Goal: Task Accomplishment & Management: Manage account settings

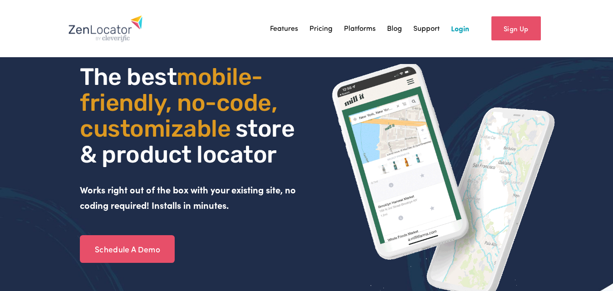
click at [466, 33] on link "Login" at bounding box center [460, 29] width 18 height 14
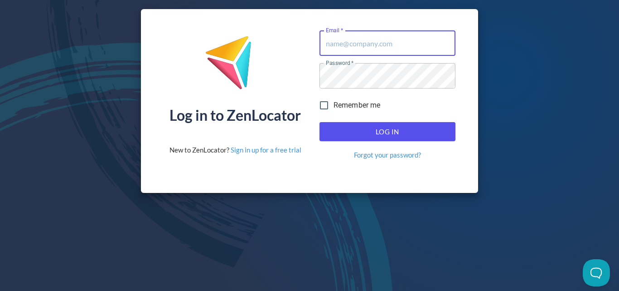
type input "[PERSON_NAME][EMAIL_ADDRESS][DOMAIN_NAME]"
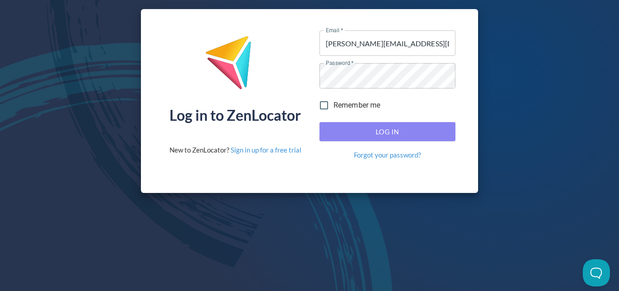
click at [434, 136] on span "Log In" at bounding box center [388, 132] width 116 height 12
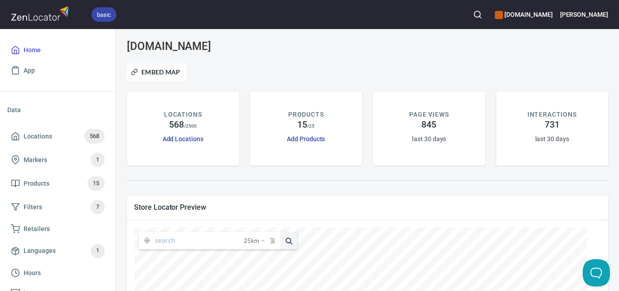
click at [174, 242] on input "text" at bounding box center [199, 240] width 89 height 17
paste input "Romsey IGA"
type input "Romsey IGA"
click at [292, 245] on span at bounding box center [288, 240] width 17 height 17
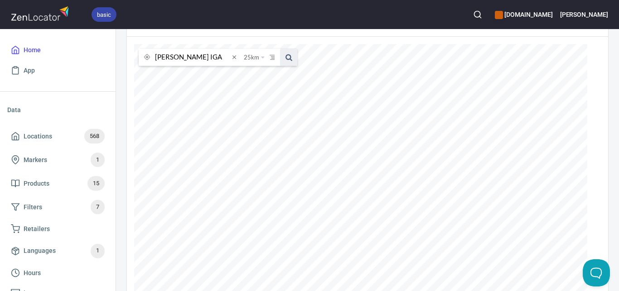
scroll to position [227, 0]
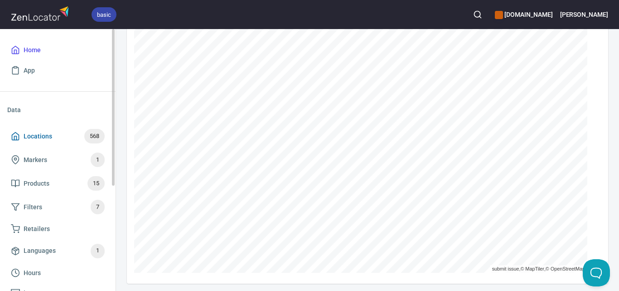
click at [35, 131] on span "Locations" at bounding box center [38, 136] width 29 height 11
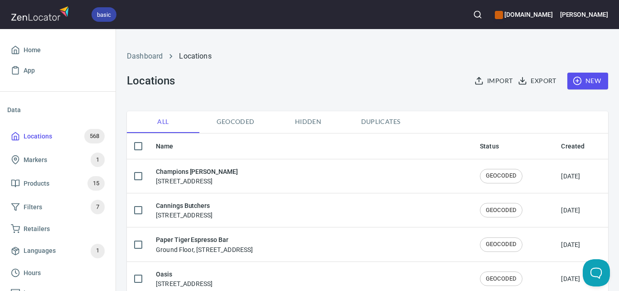
checkbox input "false"
click at [596, 77] on button "New" at bounding box center [588, 81] width 41 height 17
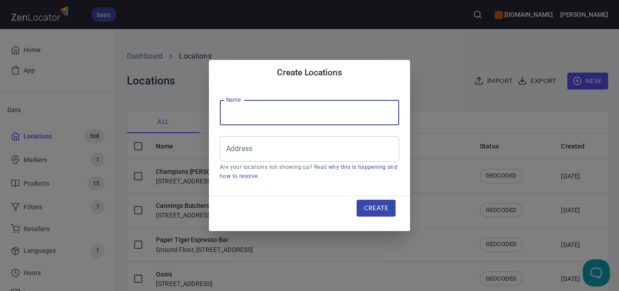
click at [341, 121] on input "text" at bounding box center [310, 112] width 180 height 25
paste input "IGA Romsey"
type input "IGA Romsey"
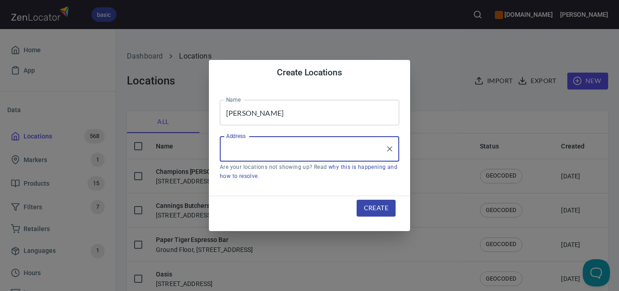
click at [301, 147] on input "Address" at bounding box center [303, 148] width 158 height 17
paste input "107 Main Street, Romsey, VIC 3434"
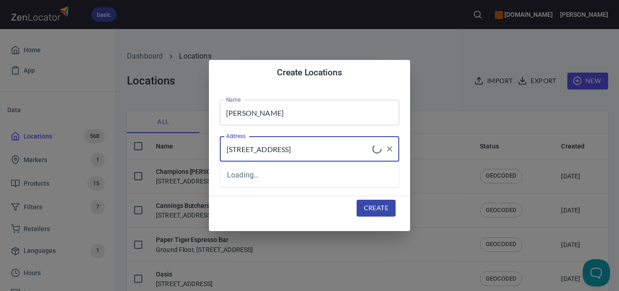
type input "107 Main Street, Romsey, VIC 3434"
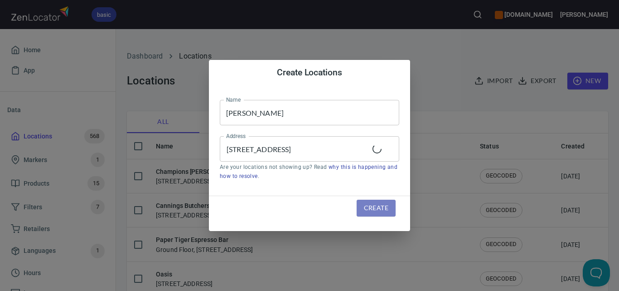
click at [370, 204] on span "Create" at bounding box center [376, 207] width 24 height 11
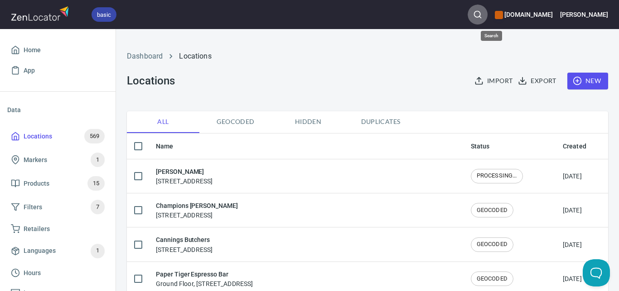
click at [483, 15] on icon "button" at bounding box center [477, 14] width 9 height 9
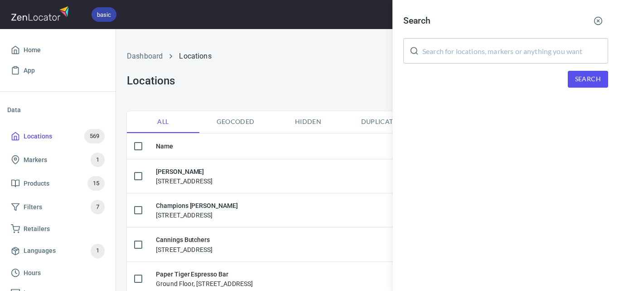
click at [485, 51] on input "text" at bounding box center [516, 50] width 186 height 25
paste input "Millgrove Dairy"
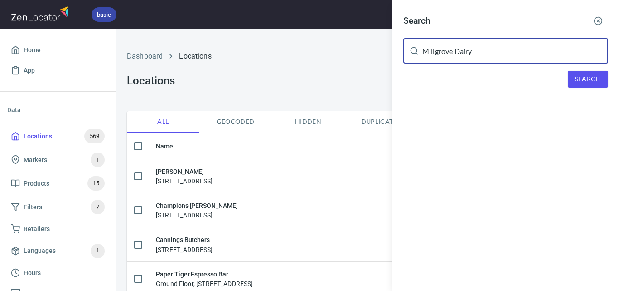
type input "Millgrove Dairy"
click at [573, 72] on button "Search" at bounding box center [588, 79] width 40 height 17
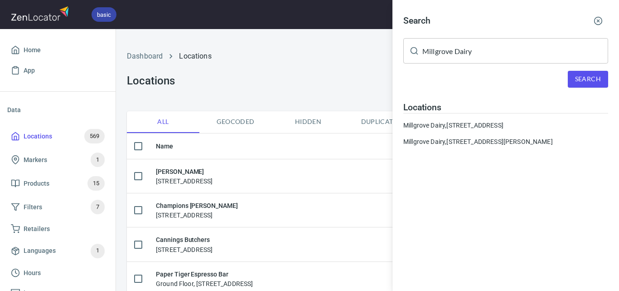
click at [65, 47] on div at bounding box center [309, 145] width 619 height 291
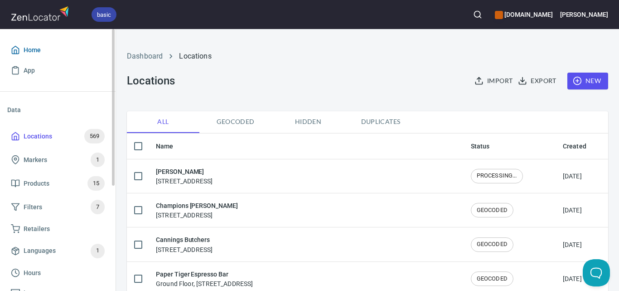
click at [34, 49] on span "Home" at bounding box center [32, 49] width 17 height 11
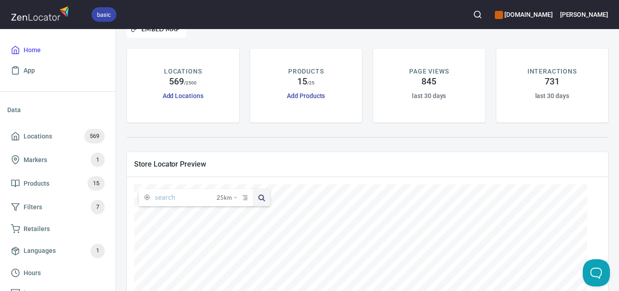
scroll to position [91, 0]
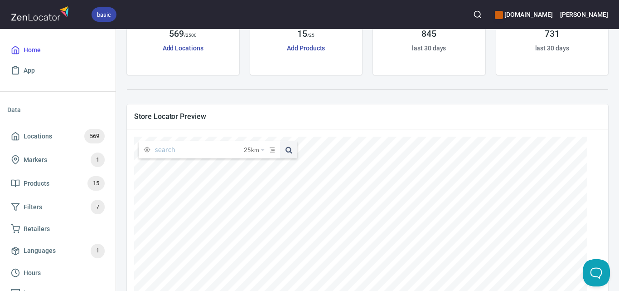
click at [199, 158] on input "text" at bounding box center [199, 149] width 89 height 17
paste input "Millgrove Dairy"
type input "Millgrove Dairy"
click at [289, 150] on span at bounding box center [288, 149] width 17 height 17
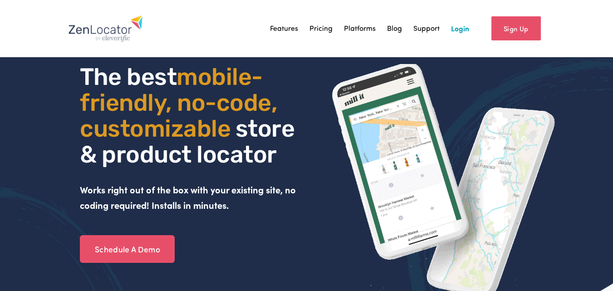
click at [464, 29] on link "Login" at bounding box center [460, 29] width 18 height 14
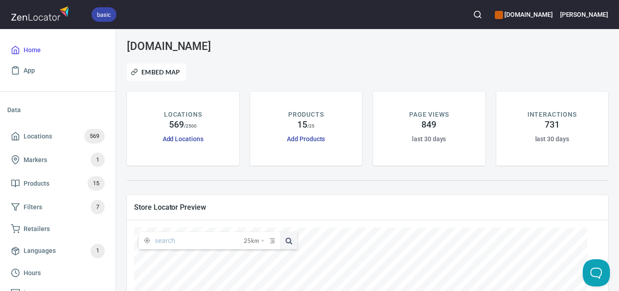
click at [219, 239] on input "text" at bounding box center [199, 240] width 89 height 17
paste input "Millgrove Dairy"
type input "Millgrove Dairy"
click at [211, 239] on input "Millgrove Dairy" at bounding box center [192, 240] width 74 height 17
click at [212, 239] on input "Millgrove Dairy" at bounding box center [192, 240] width 74 height 17
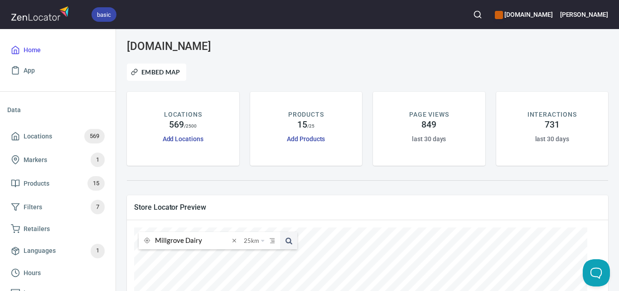
click at [212, 239] on input "Millgrove Dairy" at bounding box center [192, 240] width 74 height 17
click at [236, 240] on span at bounding box center [234, 240] width 10 height 10
paste input "The Hardware Societe - Katherine Place"
type input "The Hardware Societe - Katherine Place"
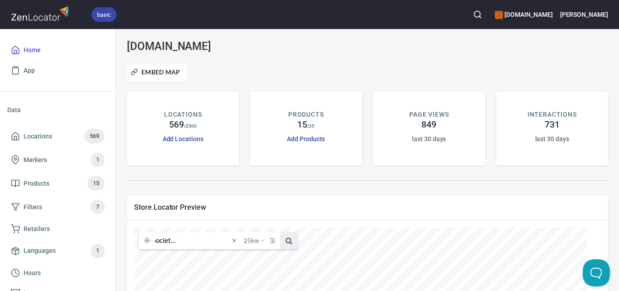
scroll to position [0, 0]
click at [289, 245] on span at bounding box center [288, 240] width 17 height 17
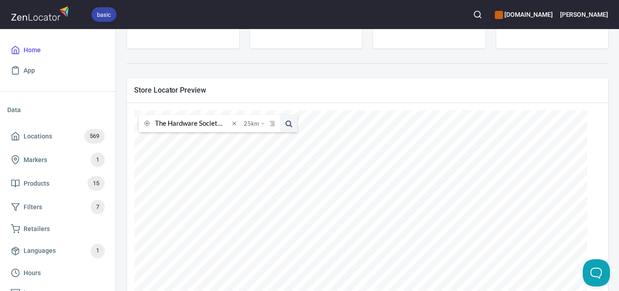
scroll to position [136, 0]
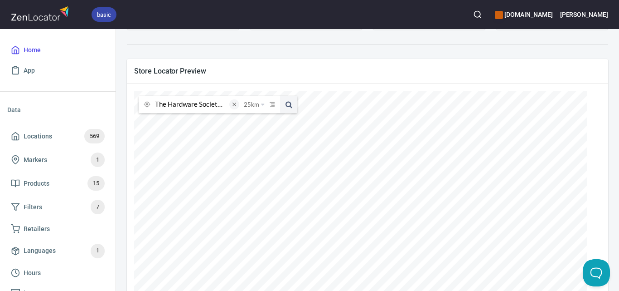
click at [234, 104] on span at bounding box center [234, 104] width 10 height 10
click at [209, 106] on input "text" at bounding box center [199, 104] width 89 height 17
paste input "Paper Tiger Espresso Bar"
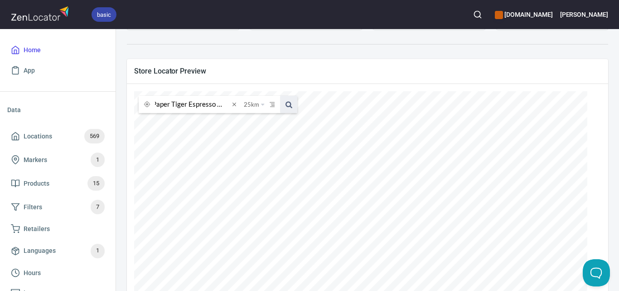
type input "Paper Tiger Espresso Bar"
click at [286, 102] on span at bounding box center [288, 104] width 17 height 17
click at [236, 106] on span at bounding box center [234, 104] width 10 height 10
click at [215, 107] on input "text" at bounding box center [199, 104] width 89 height 17
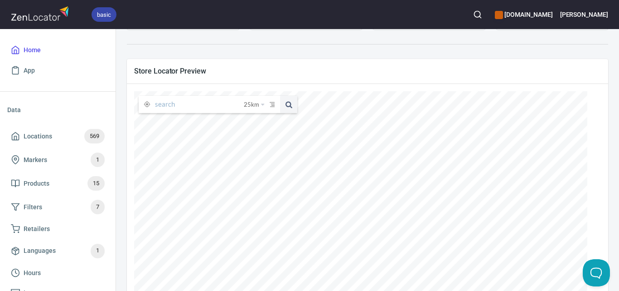
paste input "Little Sky Gelato"
type input "Little Sky Gelato"
click at [280, 96] on button at bounding box center [288, 104] width 17 height 17
click at [233, 104] on span at bounding box center [234, 104] width 10 height 10
click at [208, 106] on input "text" at bounding box center [199, 104] width 89 height 17
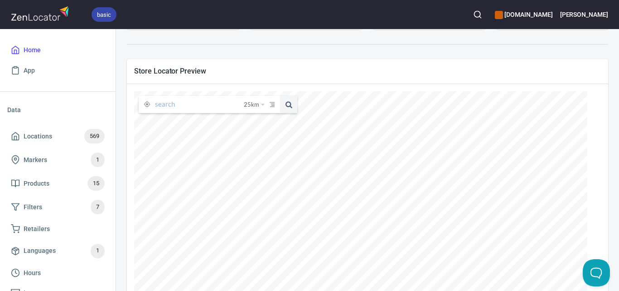
paste input "Chiaki"
type input "Chiaki"
click at [280, 96] on button at bounding box center [288, 104] width 17 height 17
click at [234, 107] on span at bounding box center [234, 104] width 10 height 10
paste input "Toscano's of Kew INV"
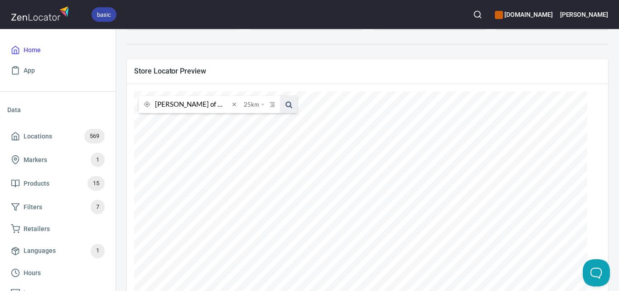
type input "Toscano's of Kew INV"
click at [287, 105] on span at bounding box center [288, 104] width 17 height 17
click at [237, 105] on span at bounding box center [234, 104] width 10 height 10
click at [219, 104] on input "text" at bounding box center [199, 104] width 89 height 17
paste input "CUMBĒ Coffee Roasters"
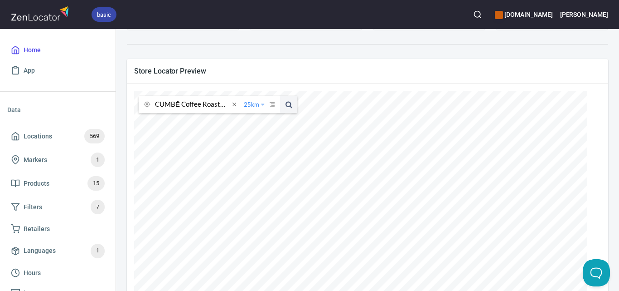
scroll to position [0, 3]
type input "CUMBĒ Coffee Roasters"
click at [291, 105] on span at bounding box center [288, 104] width 17 height 17
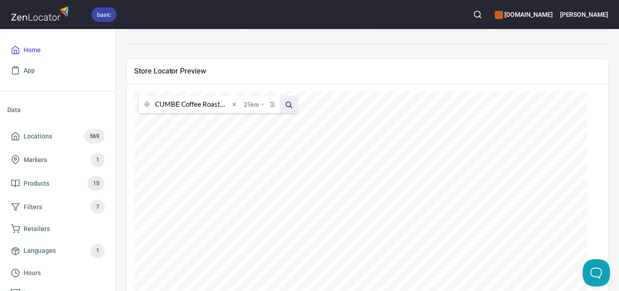
click at [285, 98] on span at bounding box center [288, 104] width 17 height 17
click at [288, 102] on span at bounding box center [288, 104] width 17 height 17
click at [483, 15] on icon "button" at bounding box center [477, 14] width 9 height 9
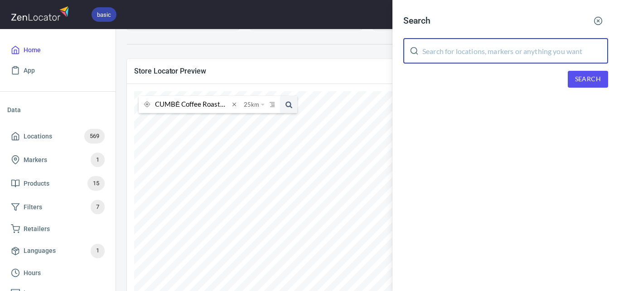
click at [496, 53] on input "text" at bounding box center [516, 50] width 186 height 25
paste input "https://app.hubspot.com/contacts/8970706/record/0-2/35072090026"
type input "https://app.hubspot.com/contacts/8970706/record/0-2/35072090026"
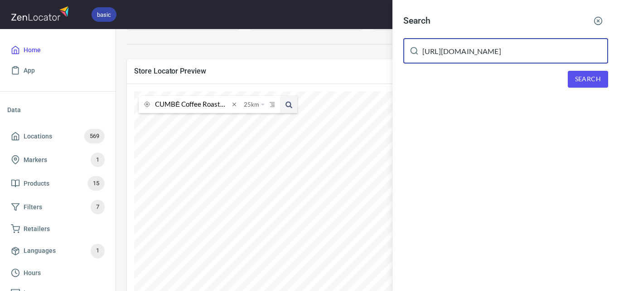
click at [216, 105] on div at bounding box center [309, 145] width 619 height 291
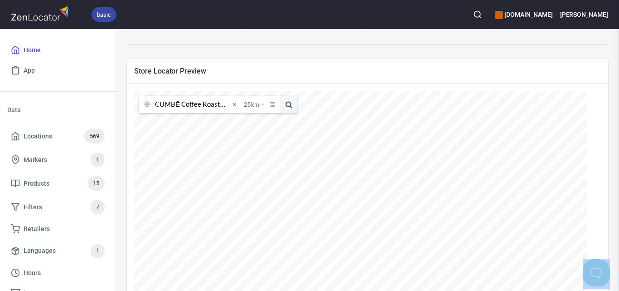
click at [216, 105] on div at bounding box center [309, 145] width 619 height 291
click at [216, 105] on input "CUMBĒ Coffee Roasters" at bounding box center [192, 104] width 74 height 17
click at [483, 15] on icon "button" at bounding box center [477, 14] width 9 height 9
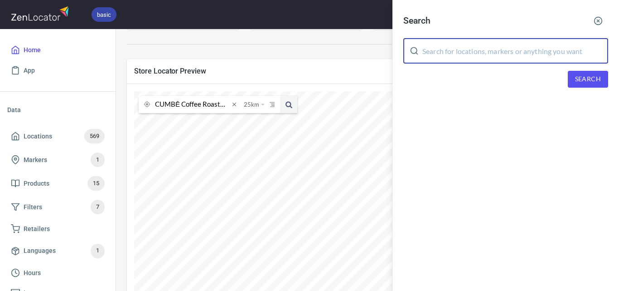
click at [466, 46] on input "text" at bounding box center [516, 50] width 186 height 25
paste input "CUMBĒ Coffee Roasters"
drag, startPoint x: 504, startPoint y: 54, endPoint x: 510, endPoint y: 67, distance: 13.6
click at [474, 58] on input "CUMBĒ Coffee Roasters" at bounding box center [516, 50] width 186 height 25
type input "CUMBĒ Coffee"
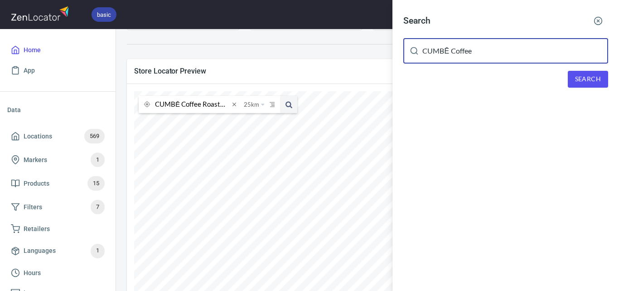
click at [601, 77] on button "Search" at bounding box center [588, 79] width 40 height 17
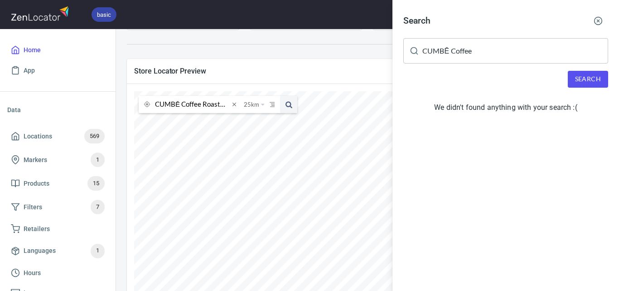
click at [63, 126] on div at bounding box center [309, 145] width 619 height 291
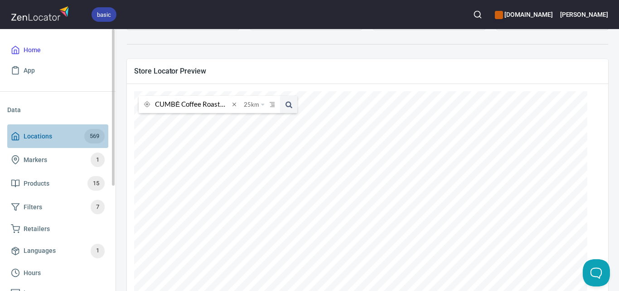
click at [66, 136] on span "Locations 569" at bounding box center [58, 136] width 94 height 15
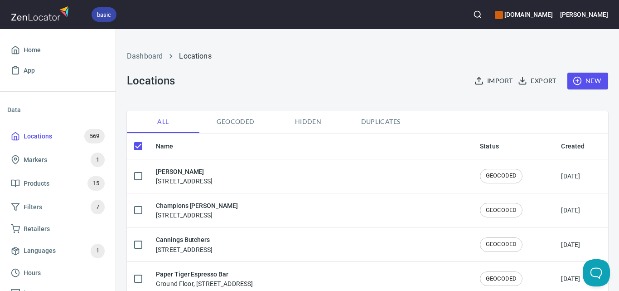
checkbox input "false"
click at [586, 84] on span "New" at bounding box center [588, 80] width 26 height 11
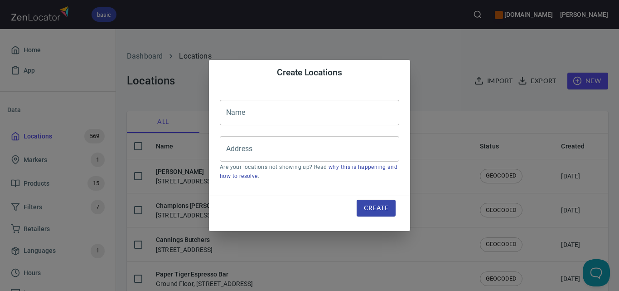
click at [339, 121] on input "text" at bounding box center [310, 112] width 180 height 25
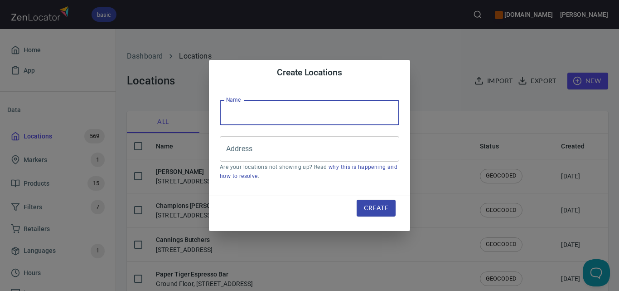
paste input "CUMBĒ Coffee Roasters"
type input "CUMBĒ Coffee Roasters"
click at [304, 146] on input "Address" at bounding box center [303, 148] width 158 height 17
paste input "[STREET_ADDRESS]"
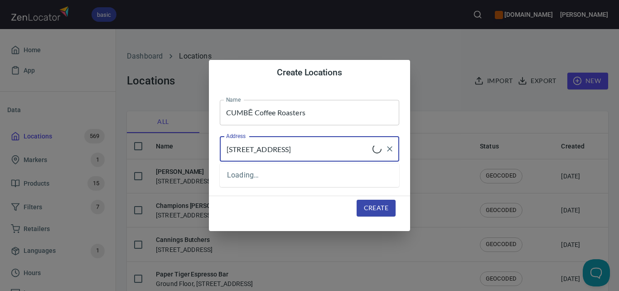
type input "[STREET_ADDRESS]"
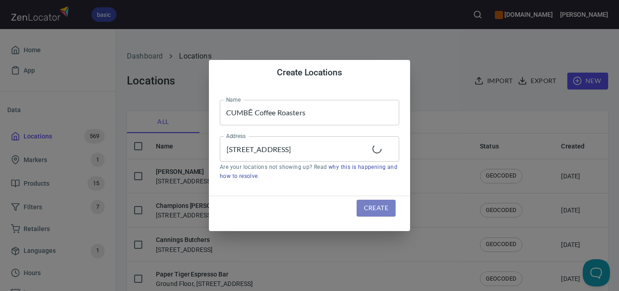
click at [380, 206] on span "Create" at bounding box center [376, 207] width 24 height 11
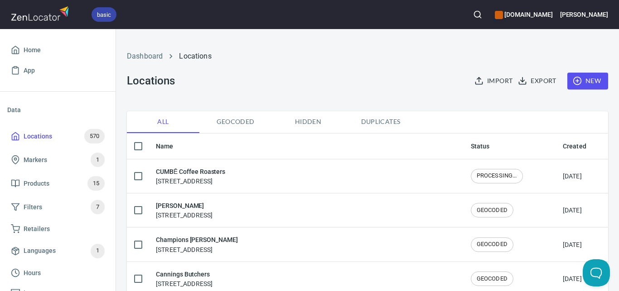
click at [483, 13] on icon "button" at bounding box center [477, 14] width 9 height 9
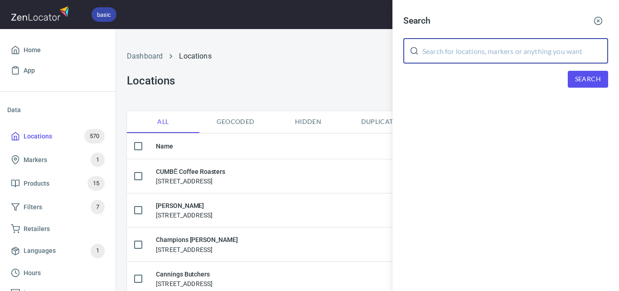
click at [489, 49] on input "text" at bounding box center [516, 50] width 186 height 25
paste input "Ritches Heathmont (INV)"
click at [589, 77] on span "Search" at bounding box center [588, 78] width 26 height 11
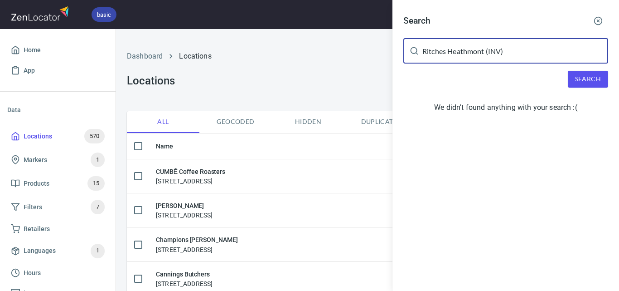
drag, startPoint x: 527, startPoint y: 55, endPoint x: 486, endPoint y: 54, distance: 41.3
click at [486, 54] on input "Ritches Heathmont (INV)" at bounding box center [516, 50] width 186 height 25
type input "Ritches Heathmont"
click at [586, 79] on span "Search" at bounding box center [588, 78] width 26 height 11
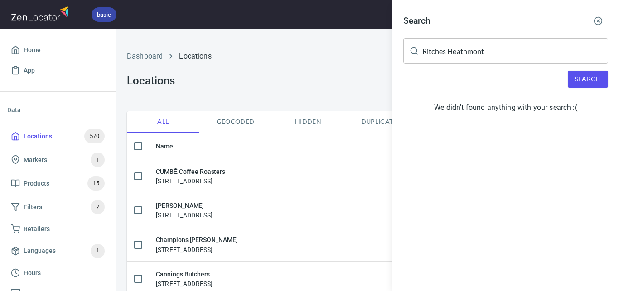
click at [600, 19] on icon "button" at bounding box center [598, 20] width 9 height 9
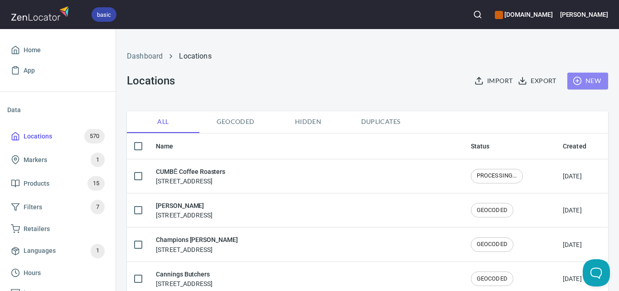
click at [578, 79] on span "New" at bounding box center [588, 80] width 26 height 11
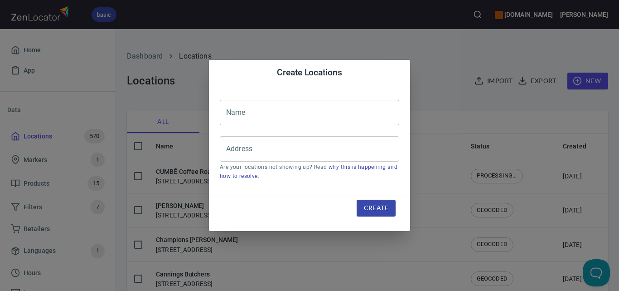
click at [342, 113] on input "text" at bounding box center [310, 112] width 180 height 25
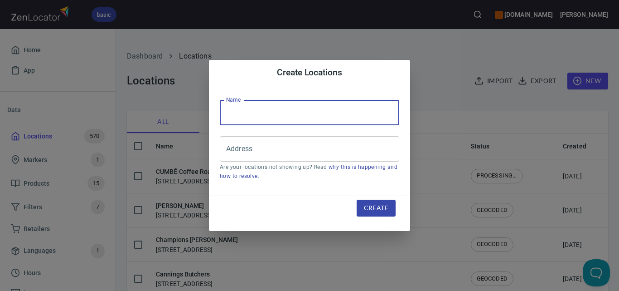
paste input "https://app.hubspot.com/contacts/8970706/record/0-1/48270008202"
type input "https://app.hubspot.com/contacts/8970706/record/0-1/48270008202"
paste input "https://app.hubspot.com/contacts/8970706/record/0-1/48270008202"
click at [251, 118] on input "https://app.hubspot.com/contacts/8970706/record/0-1/48270008202" at bounding box center [310, 112] width 180 height 25
click at [251, 117] on input "https://app.hubspot.com/contacts/8970706/record/0-1/48270008202" at bounding box center [310, 112] width 180 height 25
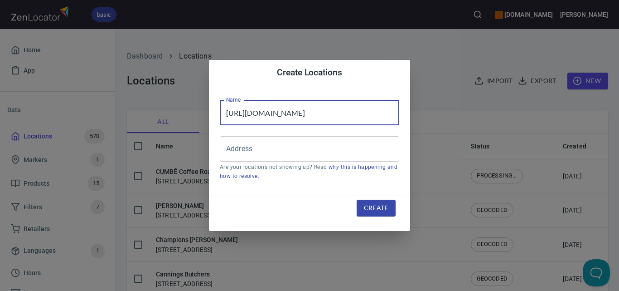
click at [251, 117] on input "https://app.hubspot.com/contacts/8970706/record/0-1/48270008202" at bounding box center [310, 112] width 180 height 25
click at [251, 116] on input "https://app.hubspot.com/contacts/8970706/record/0-1/48270008202" at bounding box center [310, 112] width 180 height 25
paste input "[PERSON_NAME] IGA Heathmont"
type input "[PERSON_NAME] IGA Heathmont"
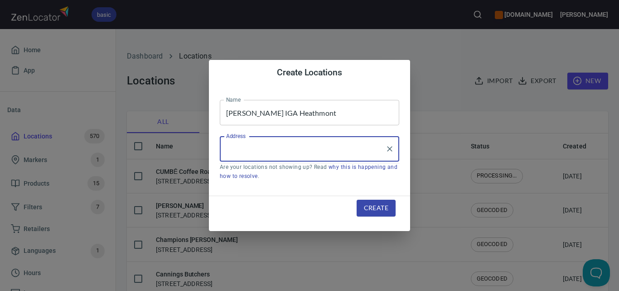
click at [259, 143] on input "Address" at bounding box center [303, 148] width 158 height 17
paste input "[STREET_ADDRESS]"
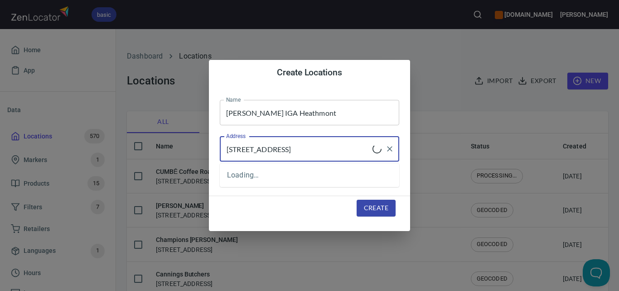
type input "[STREET_ADDRESS]"
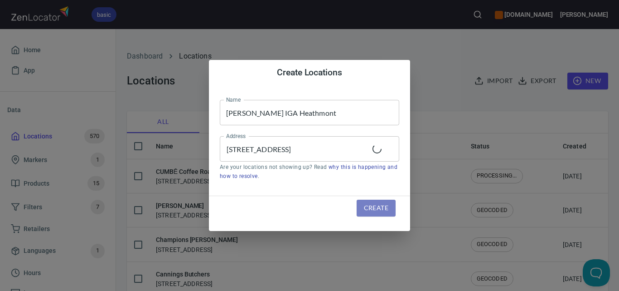
scroll to position [0, 0]
click at [369, 205] on span "Create" at bounding box center [376, 207] width 24 height 11
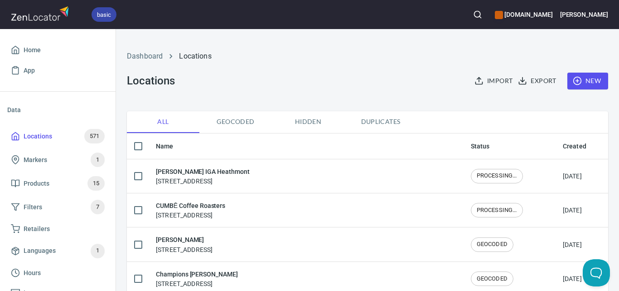
click at [481, 15] on circle "button" at bounding box center [478, 14] width 6 height 6
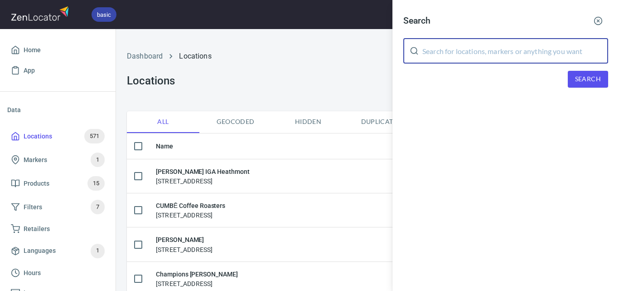
click at [458, 59] on input "text" at bounding box center [516, 50] width 186 height 25
paste input "Baker Bleu Cremorne"
type input "Baker Bleu Cremorne"
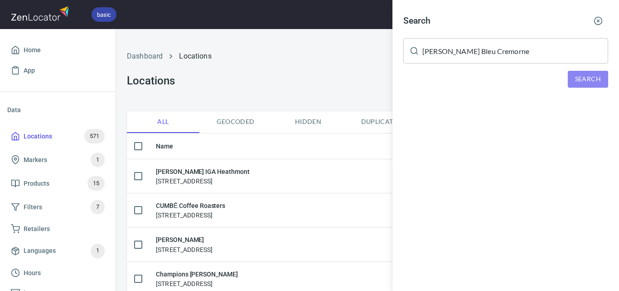
click at [580, 77] on span "Search" at bounding box center [588, 78] width 26 height 11
click at [585, 75] on span "Search" at bounding box center [588, 78] width 26 height 11
click at [588, 75] on span "Search" at bounding box center [588, 78] width 26 height 11
click at [296, 79] on div at bounding box center [309, 145] width 619 height 291
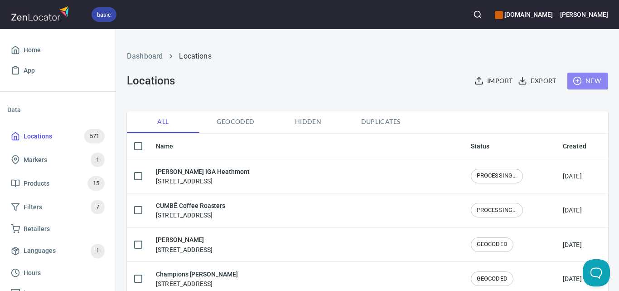
click at [576, 86] on span "New" at bounding box center [588, 80] width 26 height 11
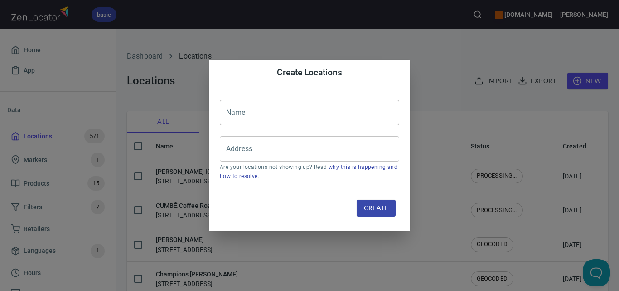
click at [374, 110] on input "text" at bounding box center [310, 112] width 180 height 25
paste input "Baker Bleu Cremorne"
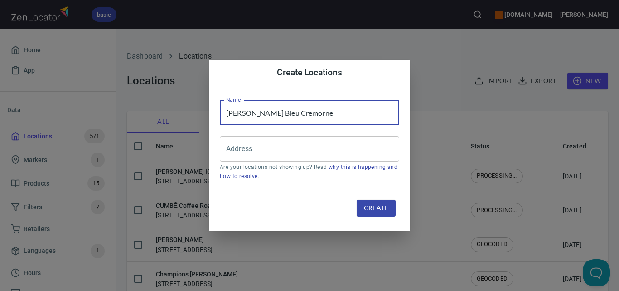
type input "Baker Bleu Cremorne"
click at [495, 96] on div "Create Locations Name Baker Bleu Cremorne Name Address Address Are your locatio…" at bounding box center [309, 145] width 619 height 291
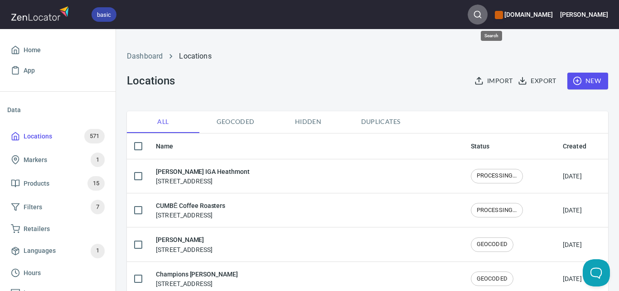
click at [483, 16] on icon "button" at bounding box center [477, 14] width 9 height 9
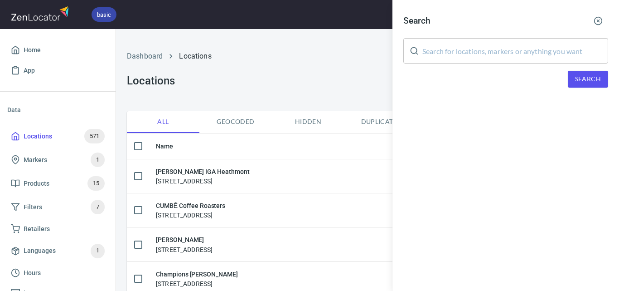
click at [484, 54] on input "text" at bounding box center [516, 50] width 186 height 25
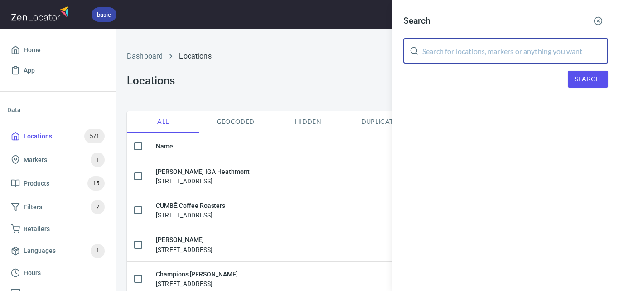
paste input "Baker Bleu Cremorne"
drag, startPoint x: 498, startPoint y: 50, endPoint x: 458, endPoint y: 52, distance: 40.4
click at [458, 52] on input "Baker Bleu Cremorne" at bounding box center [516, 50] width 186 height 25
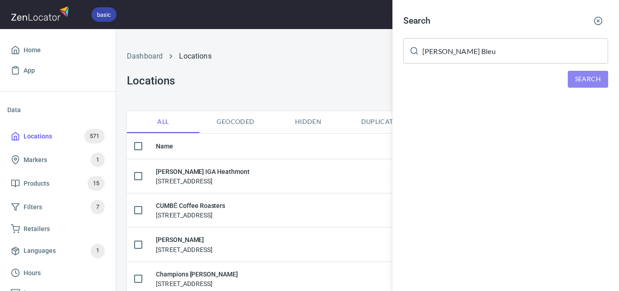
drag, startPoint x: 573, startPoint y: 76, endPoint x: 582, endPoint y: 77, distance: 9.1
click at [573, 77] on button "Search" at bounding box center [588, 79] width 40 height 17
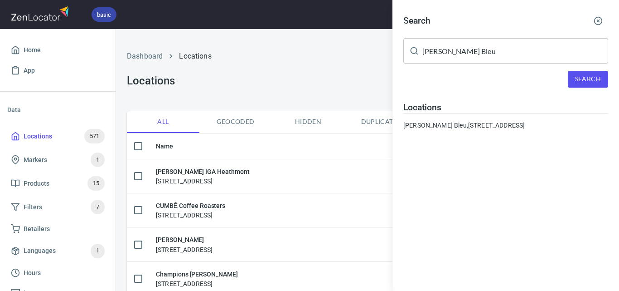
click at [439, 105] on h4 "Locations" at bounding box center [506, 107] width 205 height 11
click at [462, 56] on input "Baker Bleu" at bounding box center [516, 50] width 186 height 25
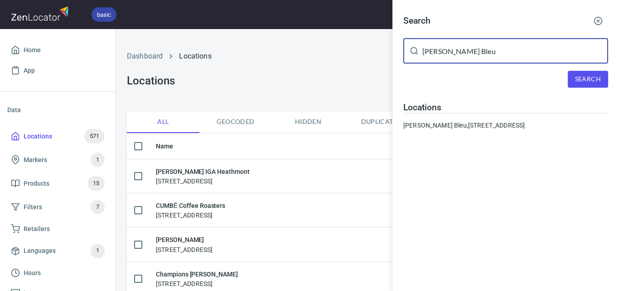
click at [462, 56] on input "Baker Bleu" at bounding box center [516, 50] width 186 height 25
click at [459, 56] on input "Baker Bleu" at bounding box center [516, 50] width 186 height 25
paste input "[PERSON_NAME] Espresso"
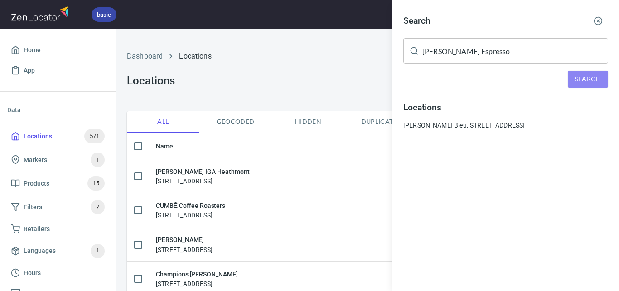
click at [578, 75] on span "Search" at bounding box center [588, 78] width 26 height 11
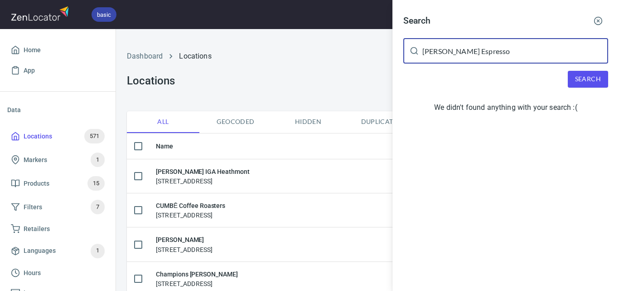
drag, startPoint x: 504, startPoint y: 56, endPoint x: 461, endPoint y: 47, distance: 44.0
click at [461, 47] on input "[PERSON_NAME] Espresso" at bounding box center [516, 50] width 186 height 25
type input "Georgie Boy"
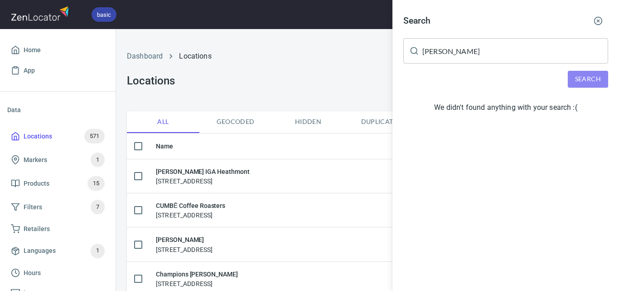
click at [572, 71] on button "Search" at bounding box center [588, 79] width 40 height 17
click at [58, 46] on div at bounding box center [309, 145] width 619 height 291
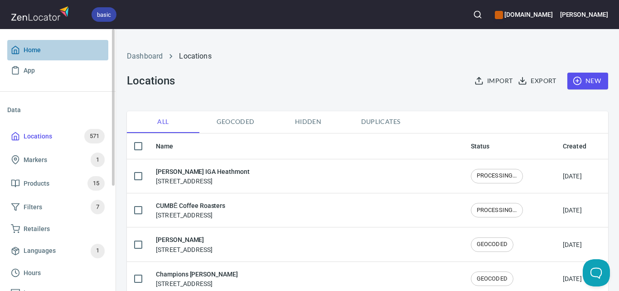
click at [31, 51] on span "Home" at bounding box center [32, 49] width 17 height 11
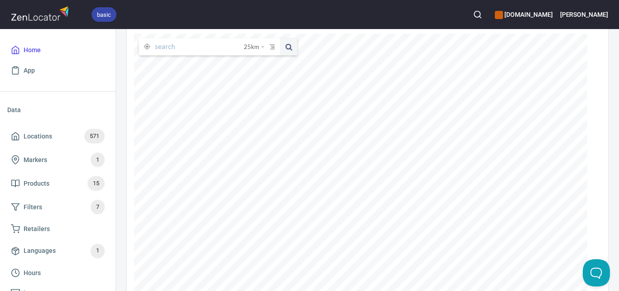
scroll to position [91, 0]
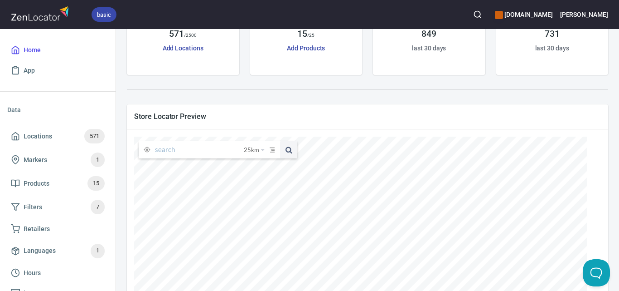
click at [221, 151] on input "text" at bounding box center [199, 149] width 89 height 17
paste input "[STREET_ADDRESS]"
type input "[STREET_ADDRESS]"
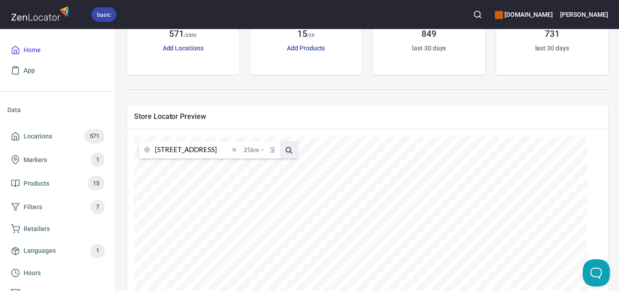
click at [292, 152] on span at bounding box center [288, 149] width 17 height 17
click at [483, 15] on icon "button" at bounding box center [477, 14] width 9 height 9
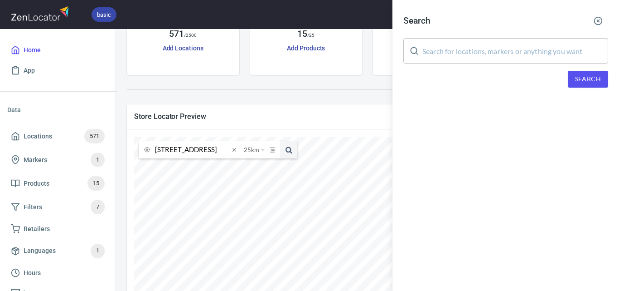
click at [488, 60] on input "text" at bounding box center [516, 50] width 186 height 25
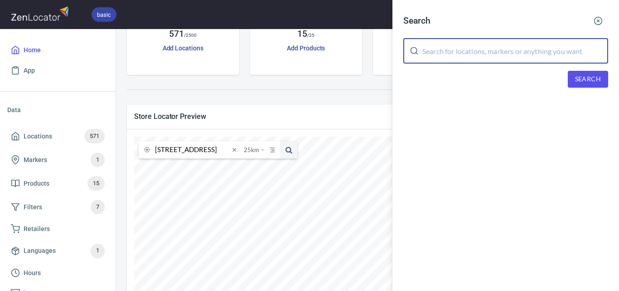
paste input "[STREET_ADDRESS]"
type input "[STREET_ADDRESS]"
click at [580, 77] on span "Search" at bounding box center [588, 78] width 26 height 11
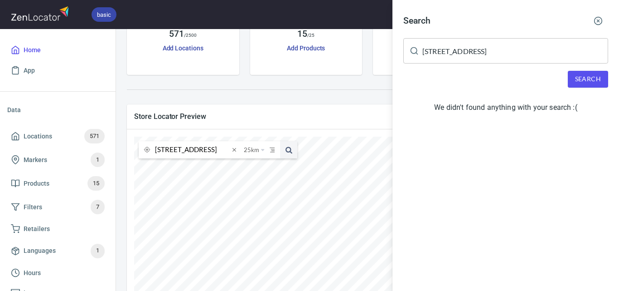
click at [72, 133] on div at bounding box center [309, 145] width 619 height 291
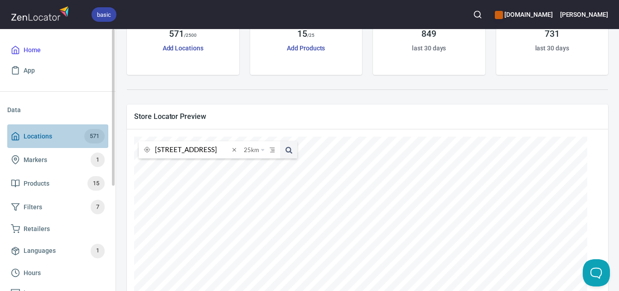
click at [95, 135] on span "571" at bounding box center [94, 136] width 20 height 10
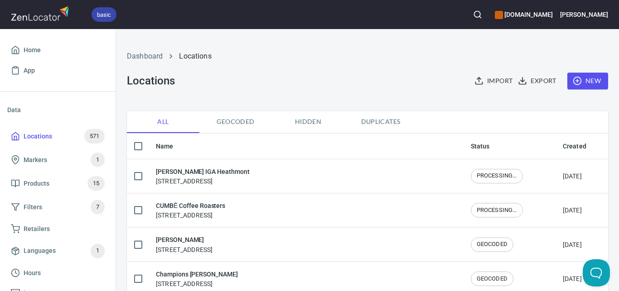
click at [585, 77] on span "New" at bounding box center [588, 80] width 26 height 11
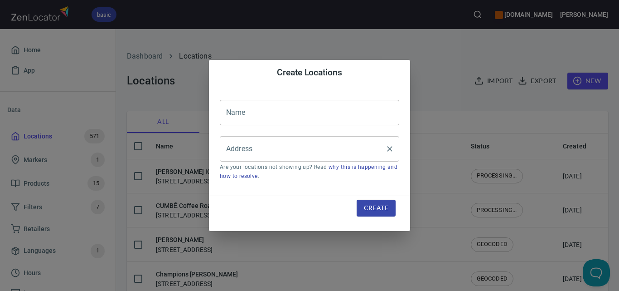
click at [296, 149] on input "Address" at bounding box center [303, 148] width 158 height 17
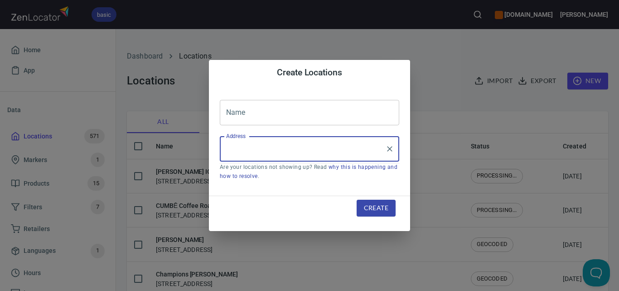
paste input "[STREET_ADDRESS]"
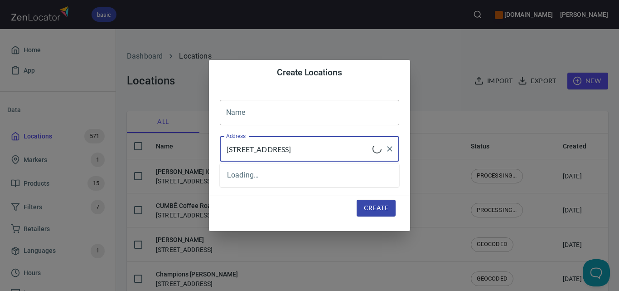
type input "[STREET_ADDRESS]"
click at [288, 101] on input "text" at bounding box center [310, 112] width 180 height 25
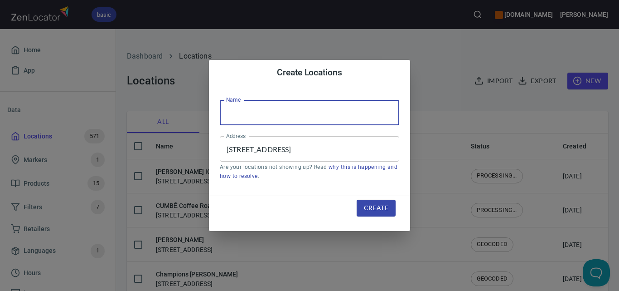
paste input "[PERSON_NAME] Espresso"
type input "[PERSON_NAME] Espresso"
click at [375, 210] on span "Create" at bounding box center [376, 207] width 24 height 11
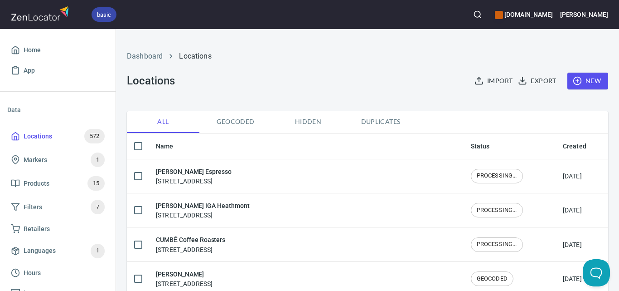
click at [578, 78] on span "New" at bounding box center [588, 80] width 26 height 11
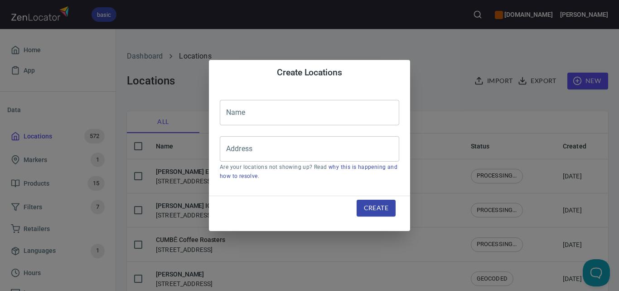
click at [472, 29] on div "Create Locations Name Name Address Address Are your locations not showing up? R…" at bounding box center [309, 145] width 619 height 291
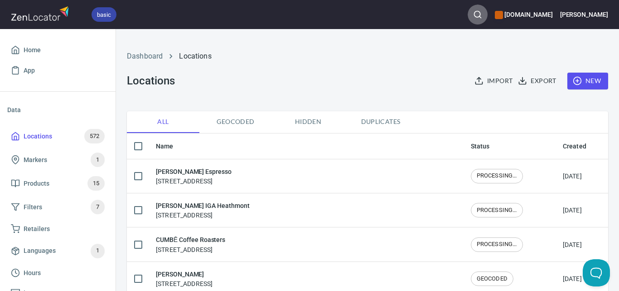
click at [485, 12] on button "button" at bounding box center [478, 15] width 20 height 20
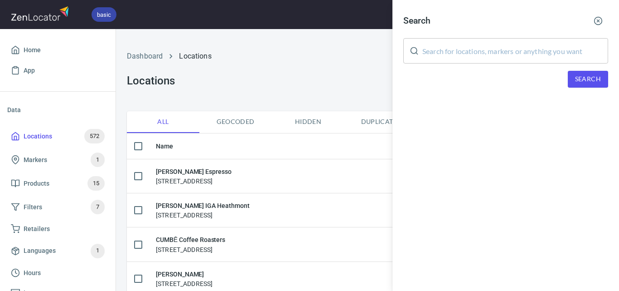
click at [492, 49] on input "text" at bounding box center [516, 50] width 186 height 25
paste input "Riddells Creek Foodworks"
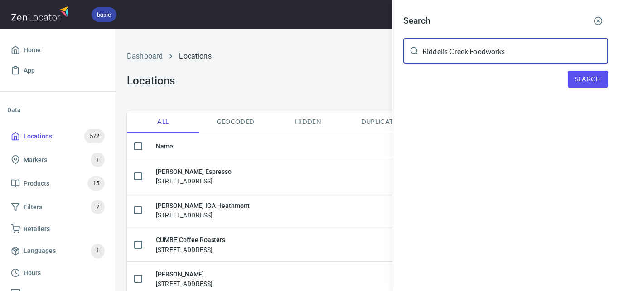
type input "Riddells Creek Foodworks"
click at [575, 72] on button "Search" at bounding box center [588, 79] width 40 height 17
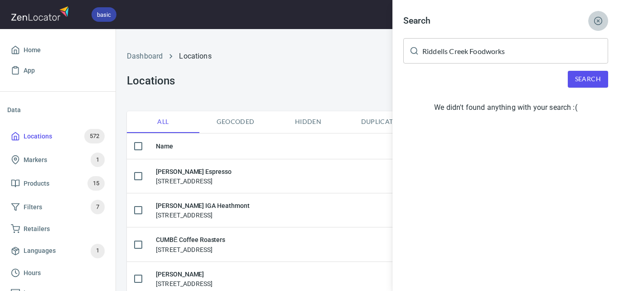
click at [596, 20] on icon "button" at bounding box center [598, 20] width 9 height 9
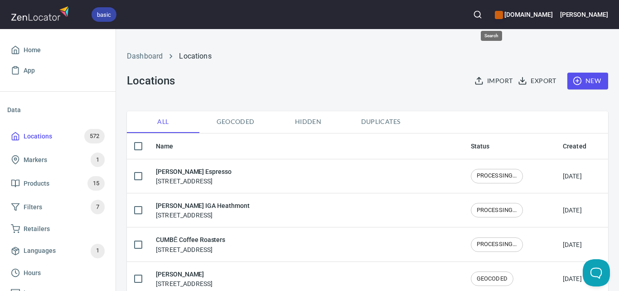
click at [483, 15] on icon "button" at bounding box center [477, 14] width 9 height 9
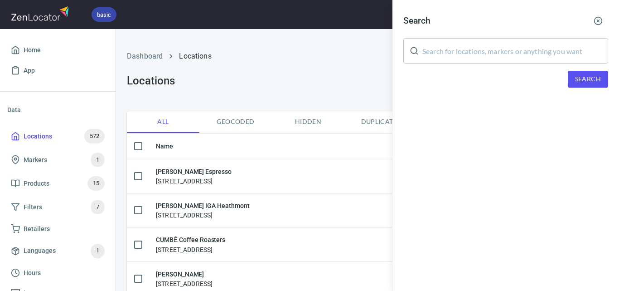
click at [513, 60] on input "text" at bounding box center [516, 50] width 186 height 25
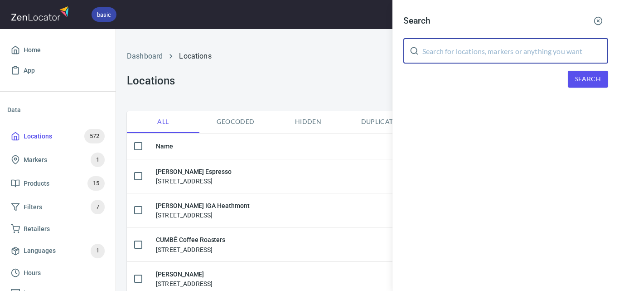
paste input "Hardimans Hotel"
click at [579, 82] on span "Search" at bounding box center [588, 78] width 26 height 11
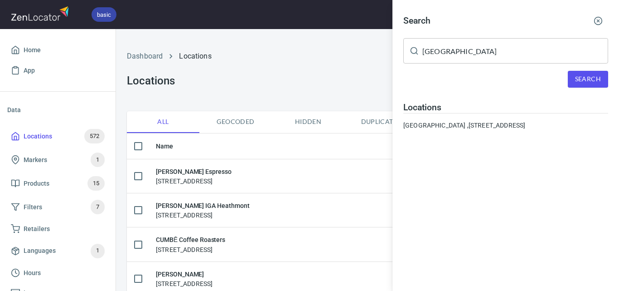
click at [511, 56] on input "Hardimans Hotel" at bounding box center [516, 50] width 186 height 25
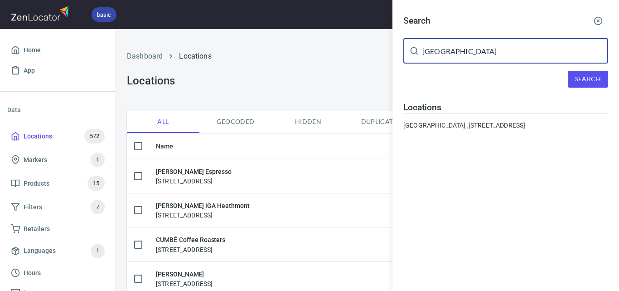
click at [511, 56] on input "Hardimans Hotel" at bounding box center [516, 50] width 186 height 25
paste input "Victorian Farmers Direct- **** MUST ONLY HAVE FRESHEST STOCK ONLY ****"
drag, startPoint x: 429, startPoint y: 48, endPoint x: 614, endPoint y: 58, distance: 184.9
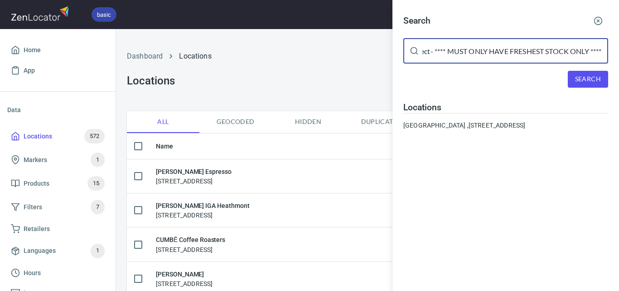
click at [618, 71] on div "Search Victorian Farmers Direct- **** MUST ONLY HAVE FRESHEST STOCK ONLY **** ​…" at bounding box center [506, 74] width 227 height 148
type input "Victorian Farmers"
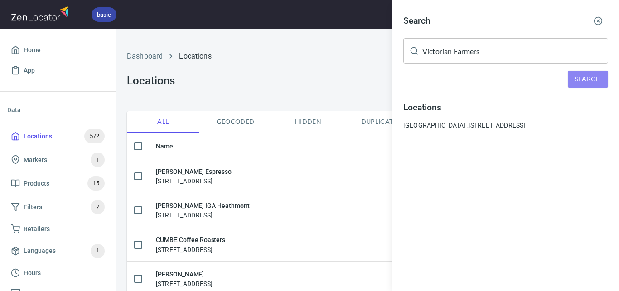
click at [585, 71] on button "Search" at bounding box center [588, 79] width 40 height 17
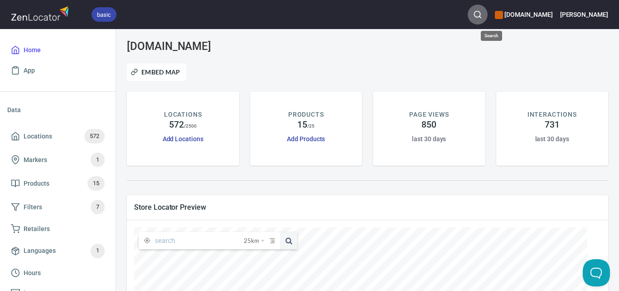
click at [483, 13] on icon "button" at bounding box center [477, 14] width 9 height 9
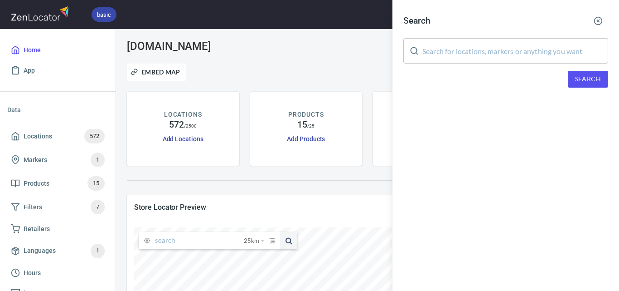
click at [496, 55] on input "text" at bounding box center [516, 50] width 186 height 25
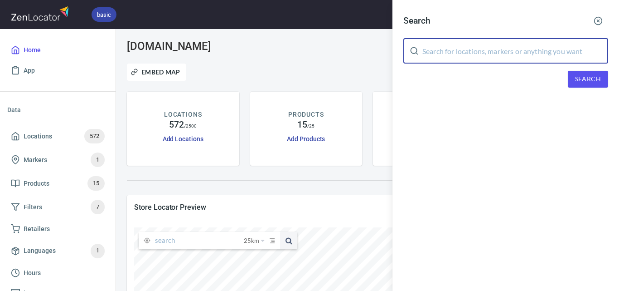
paste input "IGA Plus Liquor Cockatoo"
click at [576, 77] on span "Search" at bounding box center [588, 78] width 26 height 11
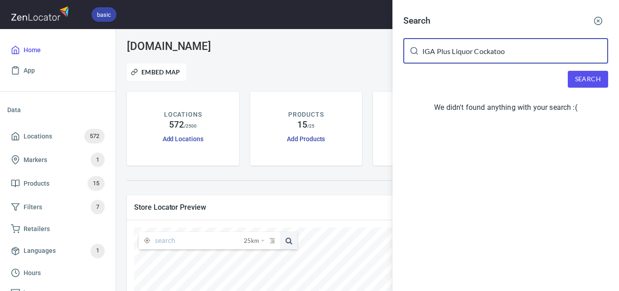
drag, startPoint x: 474, startPoint y: 49, endPoint x: 312, endPoint y: 47, distance: 161.9
click at [312, 47] on div "Search IGA Plus Liquor Cockatoo ​ Search We didn't found anything with your sea…" at bounding box center [309, 145] width 619 height 291
type input "Cockatoo"
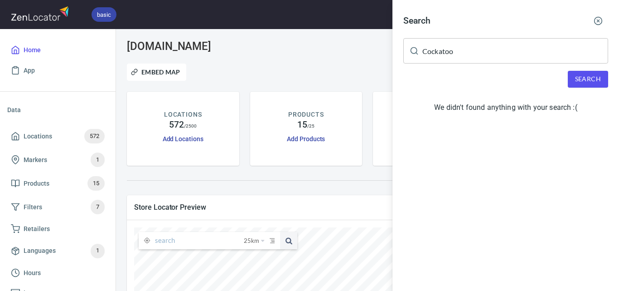
drag, startPoint x: 591, startPoint y: 68, endPoint x: 590, endPoint y: 73, distance: 5.2
click at [590, 70] on div "Search Cockatoo ​ Search We didn't found anything with your search :(" at bounding box center [506, 65] width 227 height 131
click at [591, 75] on span "Search" at bounding box center [588, 78] width 26 height 11
click at [599, 21] on line "button" at bounding box center [599, 21] width 2 height 2
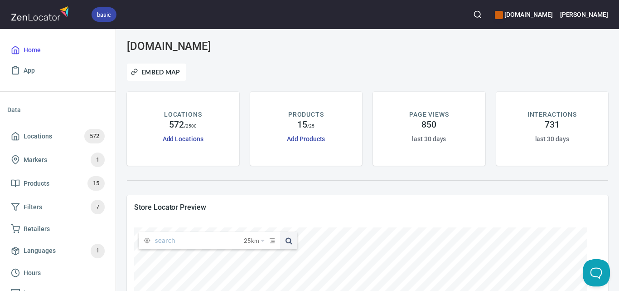
click at [229, 245] on input "text" at bounding box center [199, 240] width 89 height 17
paste input "IGA Plus Liquor Cockatoo"
drag, startPoint x: 196, startPoint y: 241, endPoint x: 108, endPoint y: 243, distance: 88.0
click at [108, 243] on div "basic [DOMAIN_NAME] [PERSON_NAME] Home App Data Locations 572 Markers 1 Product…" at bounding box center [309, 145] width 619 height 291
type input "Cockatoo"
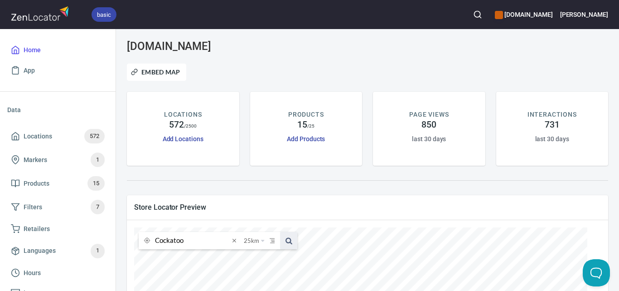
click at [292, 243] on span at bounding box center [288, 240] width 17 height 17
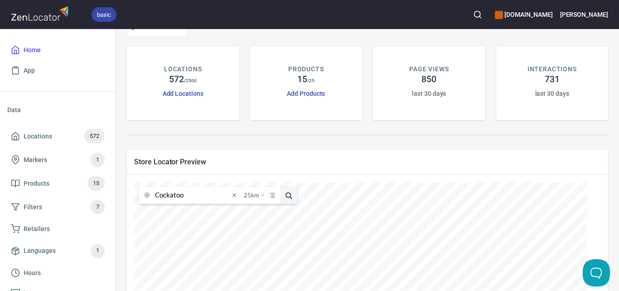
scroll to position [136, 0]
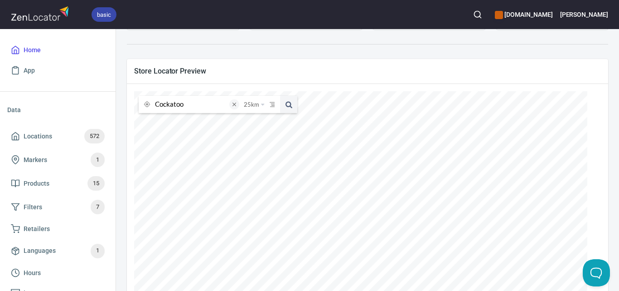
click at [236, 107] on span at bounding box center [234, 104] width 10 height 10
click at [207, 107] on input "text" at bounding box center [199, 104] width 89 height 17
paste input "North & Common"
type input "North & Common"
click at [280, 96] on button at bounding box center [288, 104] width 17 height 17
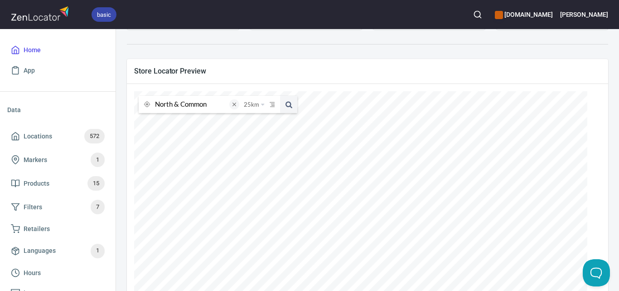
click at [232, 108] on span at bounding box center [234, 104] width 10 height 10
click at [207, 101] on input "text" at bounding box center [199, 104] width 89 height 17
paste input "Foodworks - Diggers Rest"
click at [287, 106] on span at bounding box center [288, 104] width 17 height 17
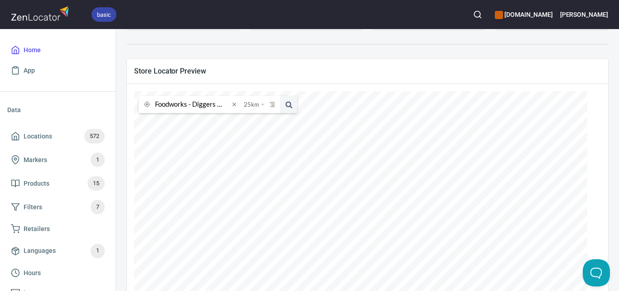
drag, startPoint x: 193, startPoint y: 106, endPoint x: 119, endPoint y: 103, distance: 74.0
click at [120, 103] on div "[DOMAIN_NAME] Embed Map LOCATIONS 572 / 2500 Add Locations PRODUCTS 15 / 25 Add…" at bounding box center [367, 160] width 503 height 262
click at [280, 96] on button at bounding box center [288, 104] width 17 height 17
click at [156, 102] on input "\Diggers Rest" at bounding box center [192, 104] width 74 height 17
click at [158, 105] on input "\Diggers Rest" at bounding box center [192, 104] width 74 height 17
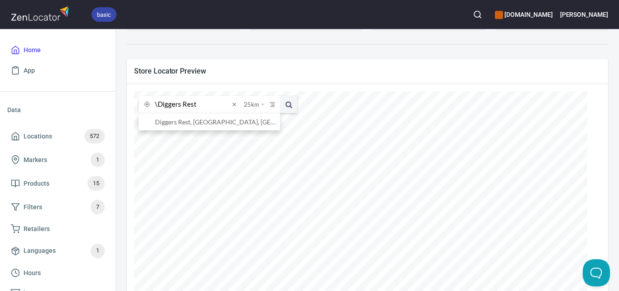
click at [280, 96] on button at bounding box center [288, 104] width 17 height 17
click at [157, 105] on input "\Diggers Rest" at bounding box center [192, 104] width 74 height 17
type input "Diggers Rest"
click at [280, 96] on button at bounding box center [288, 104] width 17 height 17
click at [293, 110] on span at bounding box center [288, 104] width 17 height 17
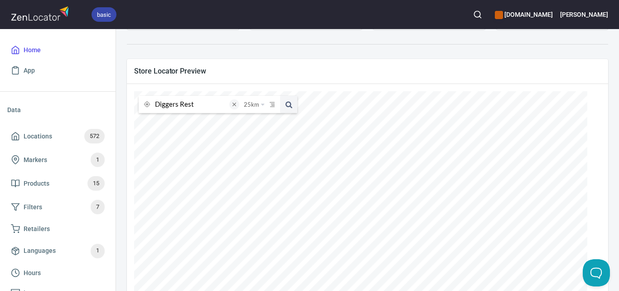
click at [234, 103] on span at bounding box center [234, 104] width 10 height 10
click at [209, 109] on input "text" at bounding box center [199, 104] width 89 height 17
paste input "O My Crepe Pty Ltd"
click at [283, 106] on span at bounding box center [288, 104] width 17 height 17
click at [292, 102] on span at bounding box center [288, 104] width 17 height 17
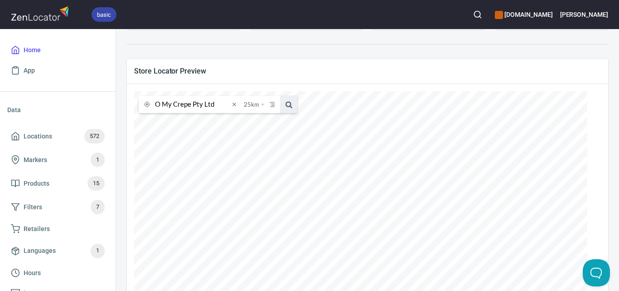
click at [286, 112] on span at bounding box center [288, 104] width 17 height 17
click at [292, 103] on span at bounding box center [288, 104] width 17 height 17
drag, startPoint x: 219, startPoint y: 105, endPoint x: 193, endPoint y: 105, distance: 25.9
click at [193, 105] on input "O My Crepe Pty Ltd" at bounding box center [192, 104] width 74 height 17
type input "O My Crepe"
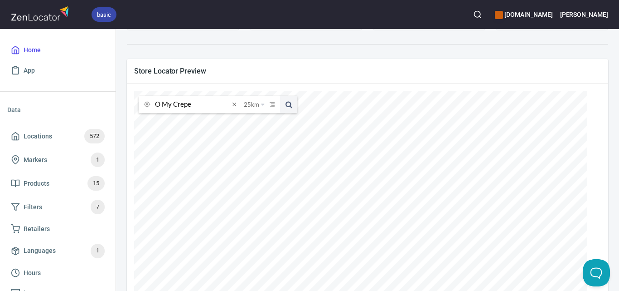
click at [280, 96] on button at bounding box center [288, 104] width 17 height 17
click at [286, 105] on span at bounding box center [288, 104] width 17 height 17
click at [80, 140] on span "Locations 572" at bounding box center [58, 136] width 94 height 15
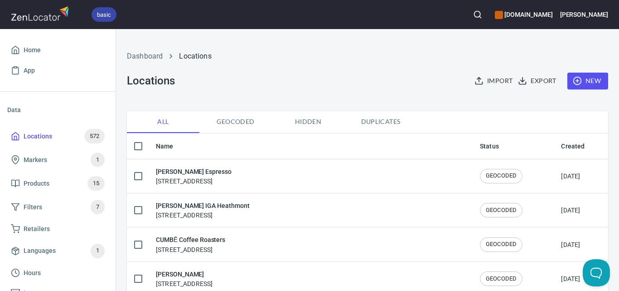
checkbox input "false"
click at [488, 17] on button "button" at bounding box center [478, 15] width 20 height 20
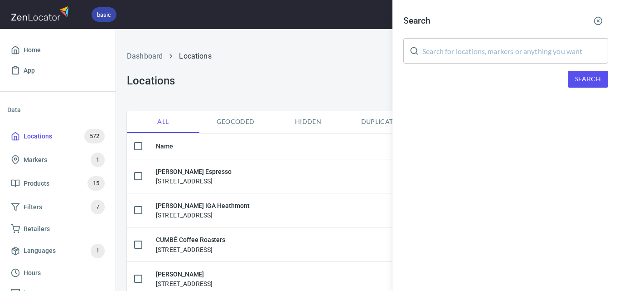
click at [410, 56] on div "​" at bounding box center [506, 50] width 205 height 25
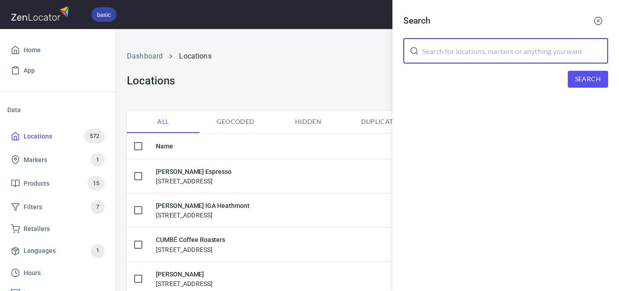
paste input "Foodworks - Diggers Rest"
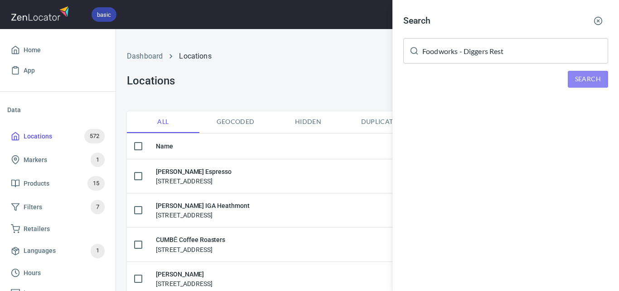
click at [580, 79] on span "Search" at bounding box center [588, 78] width 26 height 11
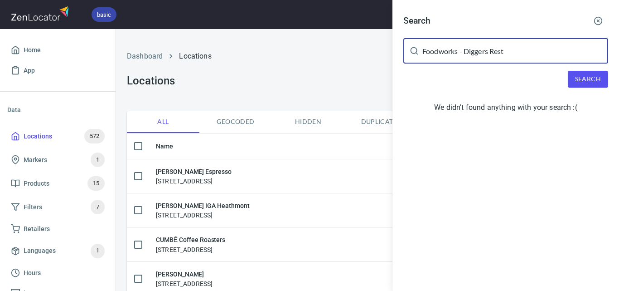
drag, startPoint x: 463, startPoint y: 49, endPoint x: 403, endPoint y: 49, distance: 60.8
click at [403, 49] on div "Search Foodworks - Diggers Rest ​ Search We didn't found anything with your sea…" at bounding box center [506, 65] width 227 height 131
type input "Diggers Rest"
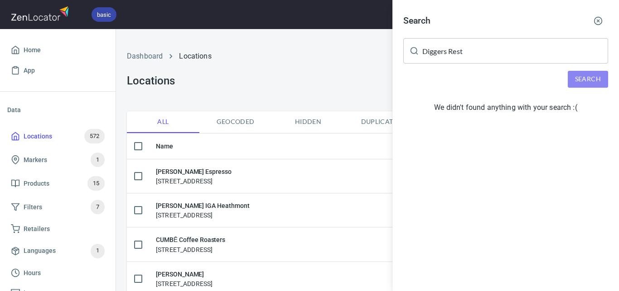
click at [585, 80] on span "Search" at bounding box center [588, 78] width 26 height 11
click at [360, 79] on div at bounding box center [309, 145] width 619 height 291
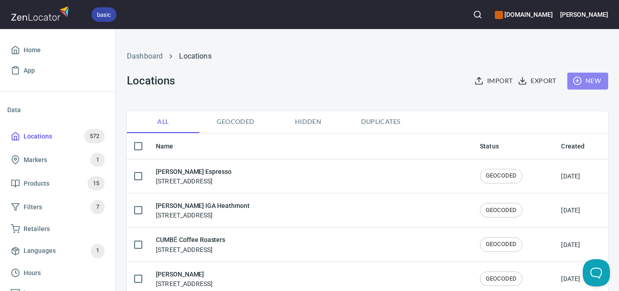
click at [585, 86] on span "New" at bounding box center [588, 80] width 26 height 11
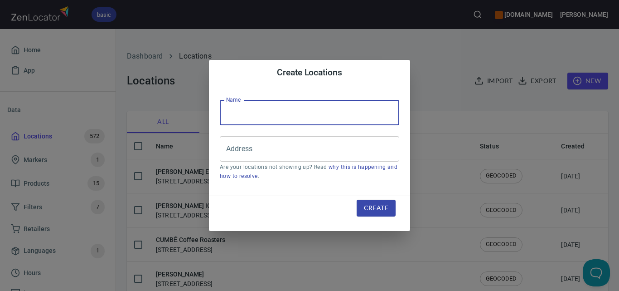
click at [374, 106] on input "text" at bounding box center [310, 112] width 180 height 25
paste input "Foodworks - Diggers Rest"
type input "Foodworks - Diggers Rest"
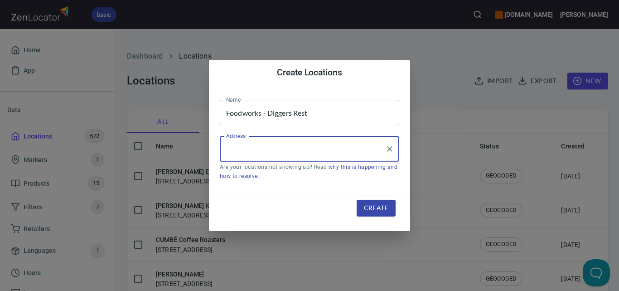
click at [257, 142] on input "Address" at bounding box center [303, 148] width 158 height 17
paste input "Shop [STREET_ADDRESS]"
type input "Shop [STREET_ADDRESS]"
click at [374, 203] on span "Create" at bounding box center [376, 207] width 24 height 11
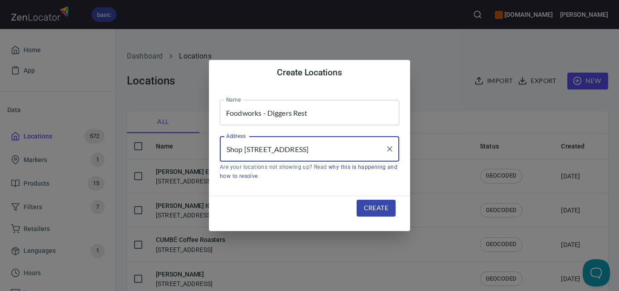
scroll to position [0, 0]
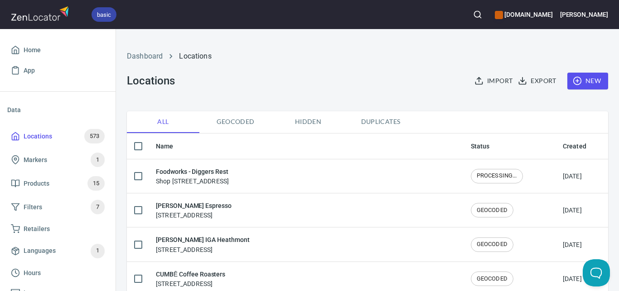
drag, startPoint x: 478, startPoint y: 14, endPoint x: 485, endPoint y: 14, distance: 7.3
click at [483, 14] on div "basic [DOMAIN_NAME] [PERSON_NAME]" at bounding box center [309, 14] width 619 height 29
click at [488, 15] on button "button" at bounding box center [478, 15] width 20 height 20
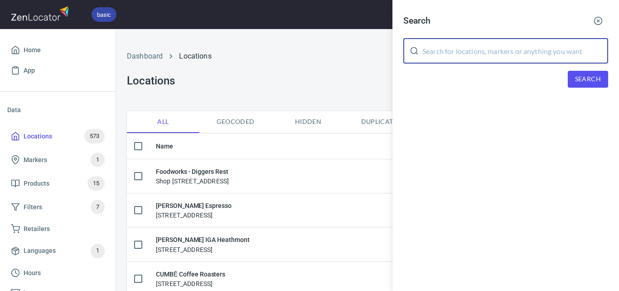
click at [504, 55] on input "text" at bounding box center [516, 50] width 186 height 25
paste input "Arancini 4 All"
type input "Arancini 4 All"
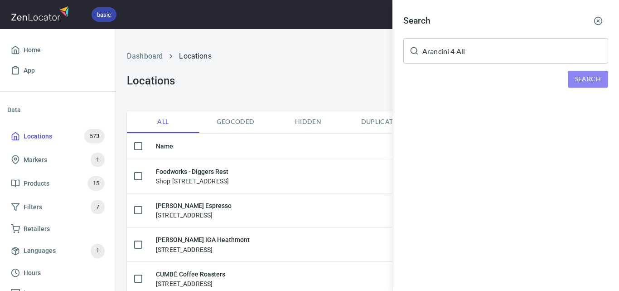
click at [591, 78] on span "Search" at bounding box center [588, 78] width 26 height 11
click at [602, 81] on button "Search" at bounding box center [588, 79] width 40 height 17
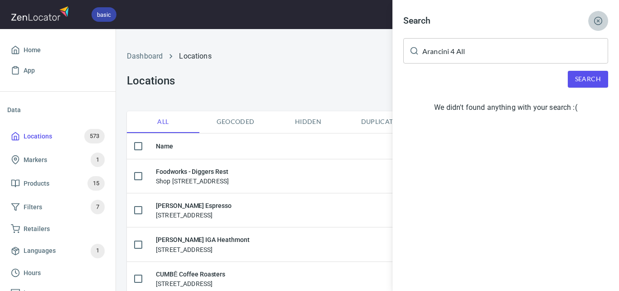
click at [597, 22] on icon "button" at bounding box center [598, 20] width 9 height 9
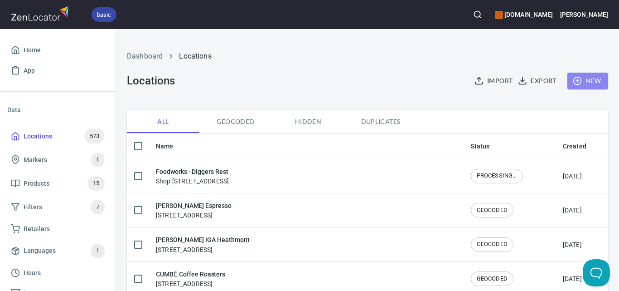
click at [578, 82] on span "New" at bounding box center [588, 80] width 26 height 11
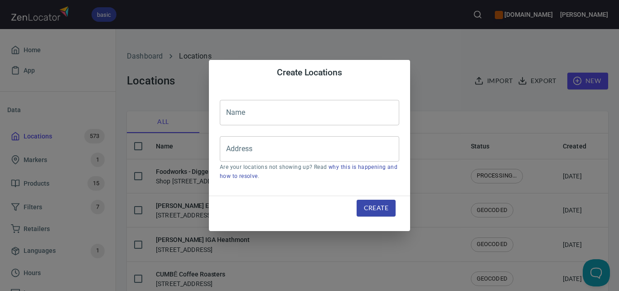
click at [313, 120] on input "text" at bounding box center [310, 112] width 180 height 25
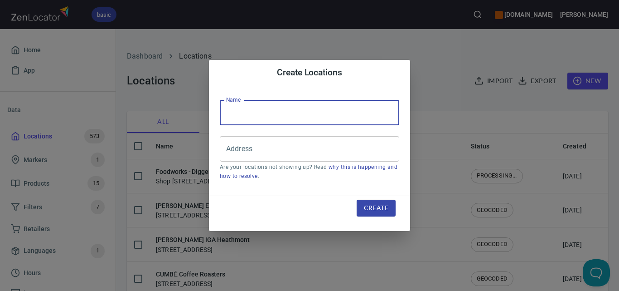
click at [254, 116] on input "text" at bounding box center [310, 112] width 180 height 25
paste input "Arancini 4 All"
type input "Arancini 4 All"
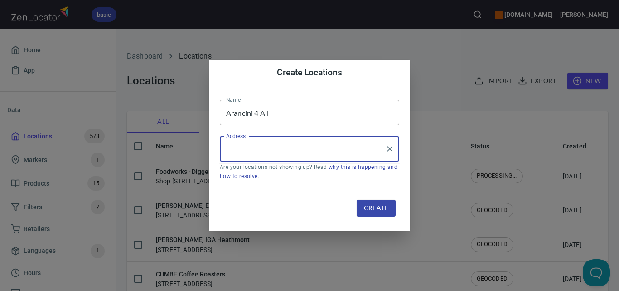
click at [336, 151] on input "Address" at bounding box center [303, 148] width 158 height 17
paste input "[STREET_ADDRESS]"
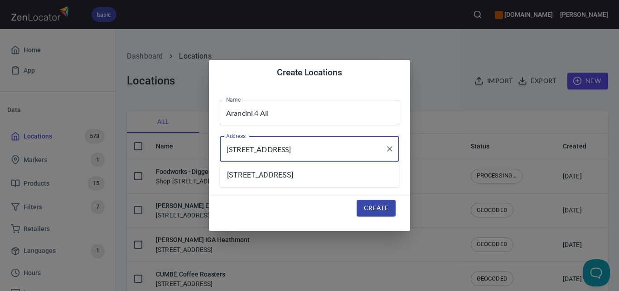
type input "[STREET_ADDRESS]"
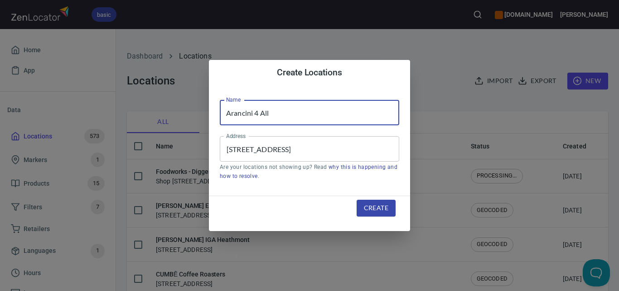
drag, startPoint x: 294, startPoint y: 113, endPoint x: 222, endPoint y: 112, distance: 71.7
click at [222, 112] on input "Arancini 4 All" at bounding box center [310, 112] width 180 height 25
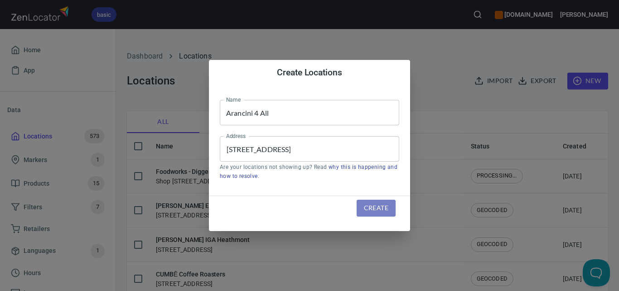
click at [369, 210] on span "Create" at bounding box center [376, 207] width 24 height 11
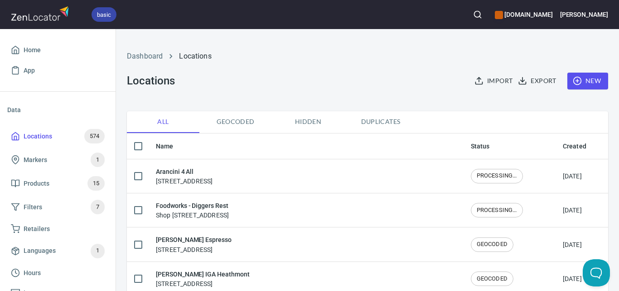
click at [591, 80] on span "New" at bounding box center [588, 80] width 26 height 11
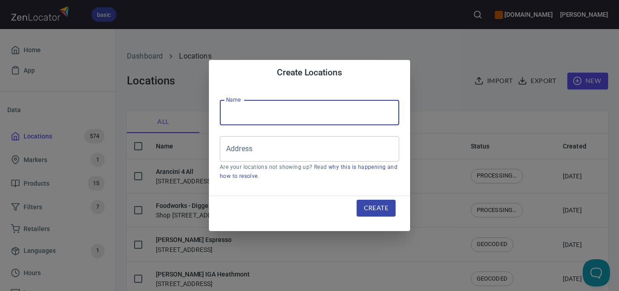
click at [340, 112] on input "text" at bounding box center [310, 112] width 180 height 25
paste input "Harriot (Restaurant)"
type input "Harriot (Restaurant)"
drag, startPoint x: 472, startPoint y: 37, endPoint x: 480, endPoint y: 28, distance: 12.5
click at [473, 34] on div "Create Locations Name Harriot (Restaurant) Name Address Address Are your locati…" at bounding box center [309, 145] width 619 height 291
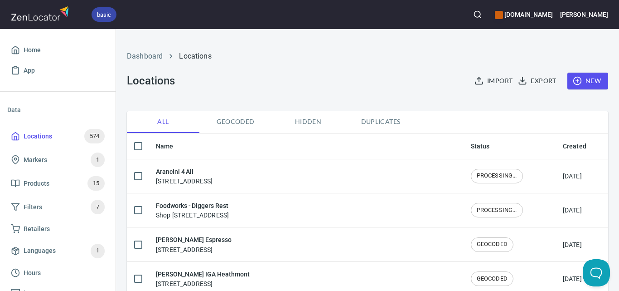
click at [481, 11] on circle "button" at bounding box center [478, 14] width 6 height 6
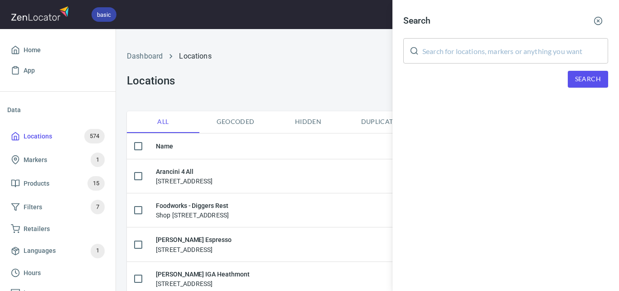
click at [511, 51] on input "text" at bounding box center [516, 50] width 186 height 25
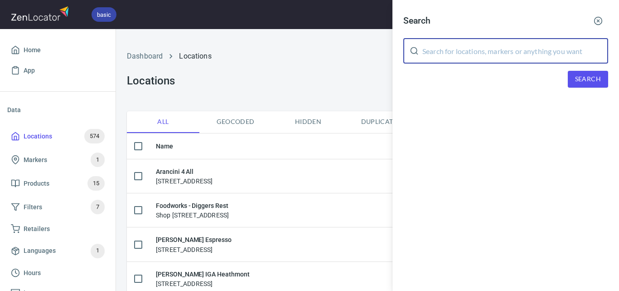
paste input "Harriot (Restaurant)"
drag, startPoint x: 512, startPoint y: 52, endPoint x: 447, endPoint y: 52, distance: 64.8
click at [447, 52] on input "Harriot (Restaurant)" at bounding box center [516, 50] width 186 height 25
type input "Harriot"
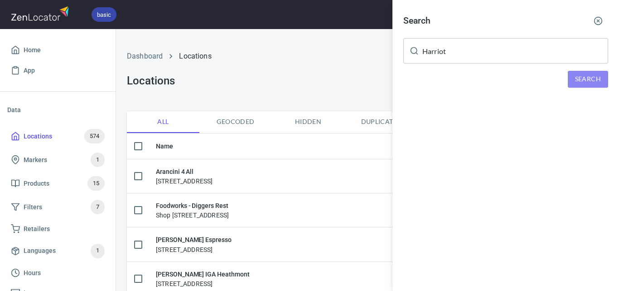
click at [590, 73] on span "Search" at bounding box center [588, 78] width 26 height 11
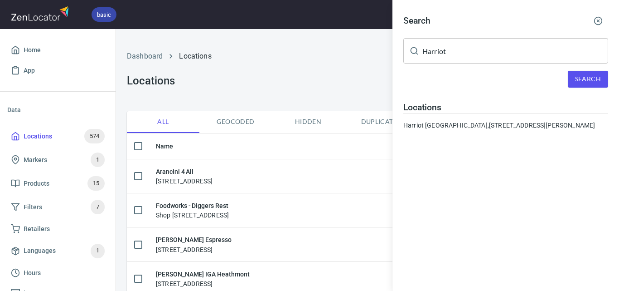
click at [320, 73] on div at bounding box center [309, 145] width 619 height 291
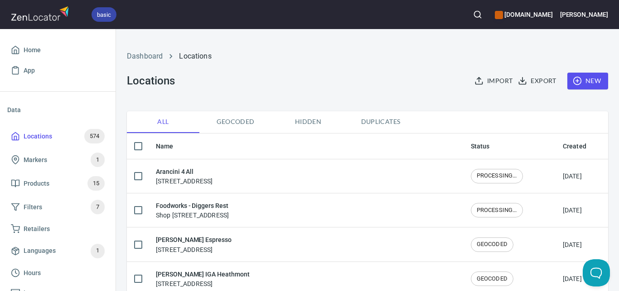
click at [481, 14] on circle "button" at bounding box center [478, 14] width 6 height 6
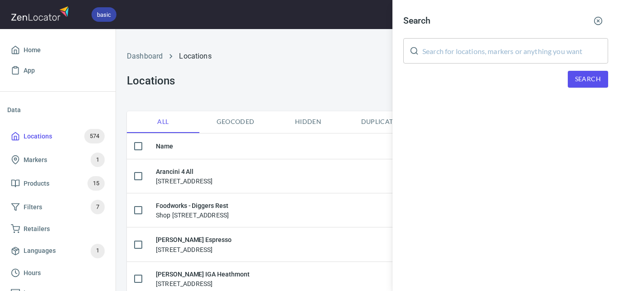
click at [541, 46] on input "text" at bounding box center [516, 50] width 186 height 25
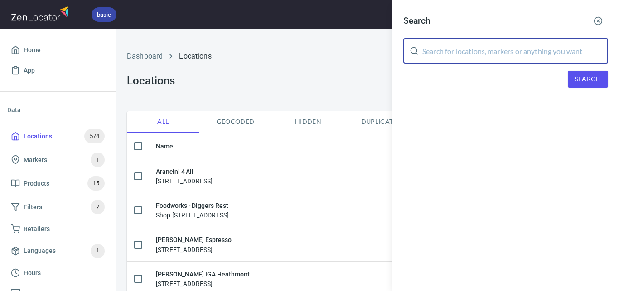
paste input "Sow Coffee Moonee Ponds"
click at [573, 78] on button "Search" at bounding box center [588, 79] width 40 height 17
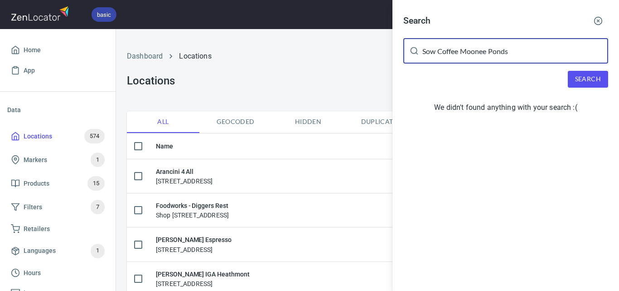
drag, startPoint x: 460, startPoint y: 53, endPoint x: 581, endPoint y: 63, distance: 121.9
click at [569, 50] on input "Sow Coffee Moonee Ponds" at bounding box center [516, 50] width 186 height 25
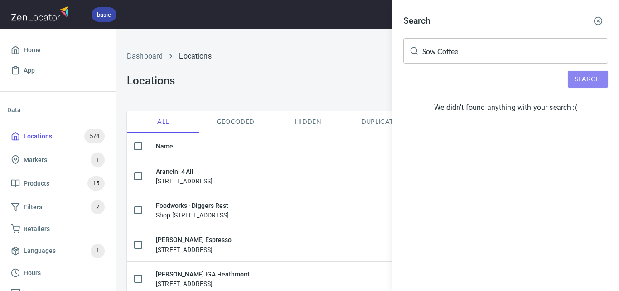
click at [602, 79] on button "Search" at bounding box center [588, 79] width 40 height 17
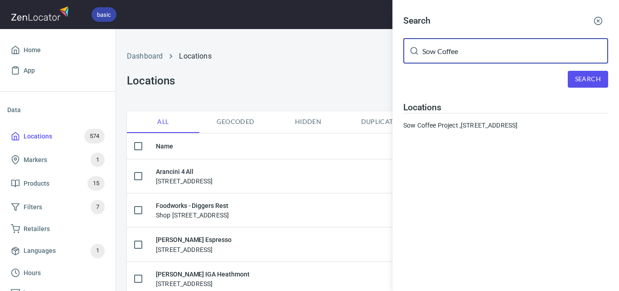
click at [502, 55] on input "Sow Coffee" at bounding box center [516, 50] width 186 height 25
click at [501, 58] on input "Sow Coffee" at bounding box center [516, 50] width 186 height 25
paste input "Sow Coffee Project"
click at [501, 54] on input "Sow Sow Coffee Project" at bounding box center [516, 50] width 186 height 25
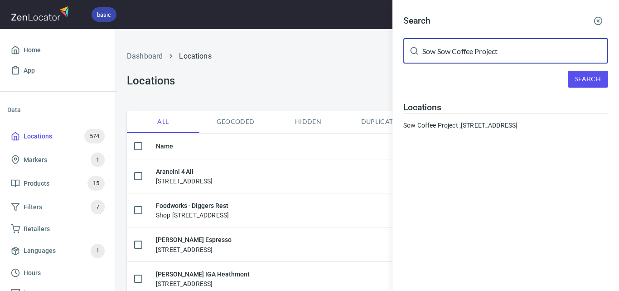
click at [508, 49] on input "Sow Sow Coffee Project" at bounding box center [516, 50] width 186 height 25
paste input "text"
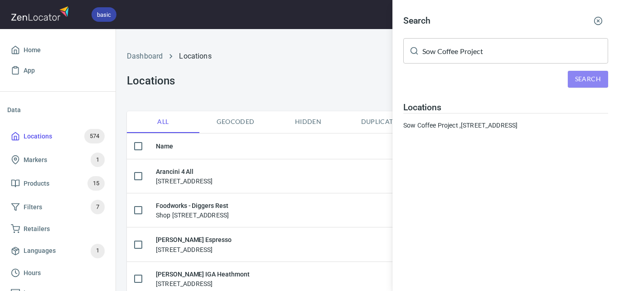
click at [590, 77] on span "Search" at bounding box center [588, 78] width 26 height 11
click at [487, 60] on input "Sow Coffee Project" at bounding box center [516, 50] width 186 height 25
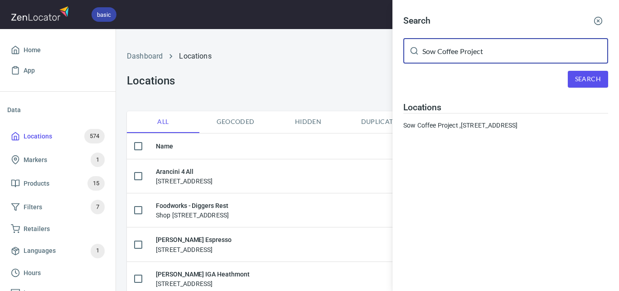
click at [487, 60] on input "Sow Coffee Project" at bounding box center [516, 50] width 186 height 25
paste input "Northside Grocer"
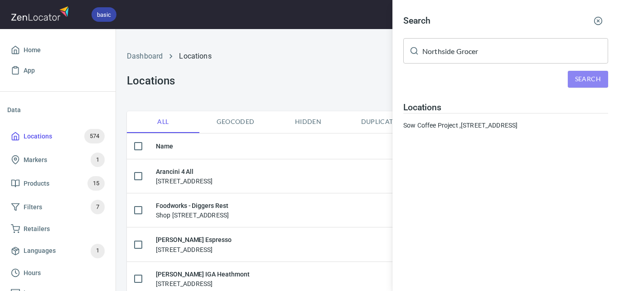
click at [576, 77] on button "Search" at bounding box center [588, 79] width 40 height 17
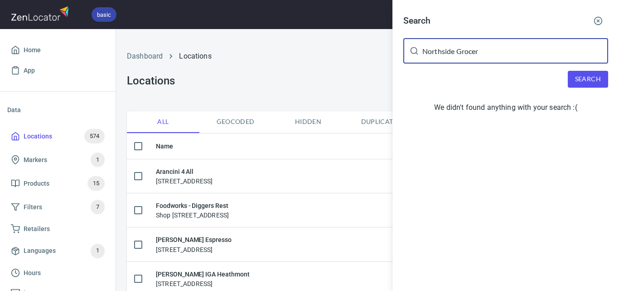
click at [462, 57] on input "Northside Grocer" at bounding box center [516, 50] width 186 height 25
click at [462, 56] on input "Northside Grocer" at bounding box center [516, 50] width 186 height 25
click at [461, 56] on input "Northside Grocer" at bounding box center [516, 50] width 186 height 25
paste input "[STREET_ADDRESS][PERSON_NAME]"
type input "[STREET_ADDRESS][PERSON_NAME]"
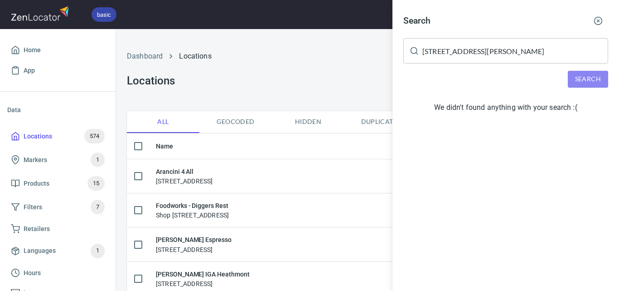
click at [583, 81] on span "Search" at bounding box center [588, 78] width 26 height 11
click at [315, 74] on div at bounding box center [309, 145] width 619 height 291
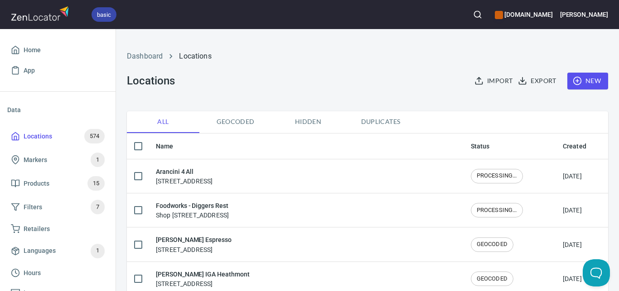
click at [581, 86] on span "New" at bounding box center [588, 80] width 26 height 11
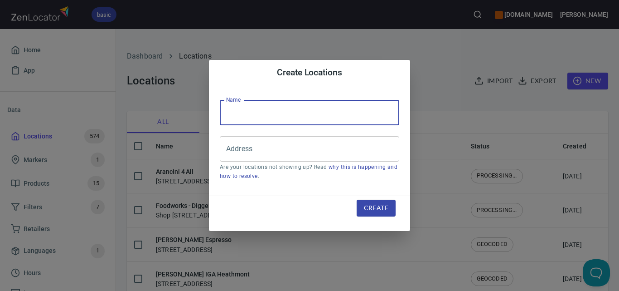
click at [285, 102] on input "text" at bounding box center [310, 112] width 180 height 25
paste input "Northside Grocer"
type input "Northside Grocer"
click at [332, 140] on input "Address" at bounding box center [303, 148] width 158 height 17
paste input "[STREET_ADDRESS][PERSON_NAME]"
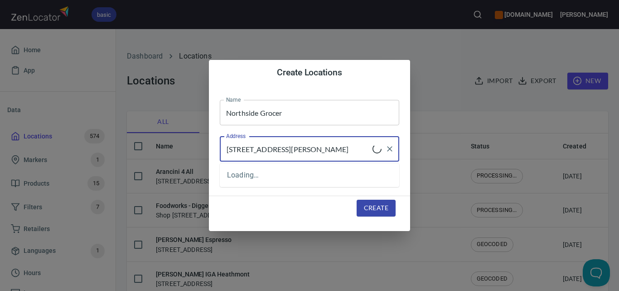
type input "[STREET_ADDRESS][PERSON_NAME]"
click at [379, 208] on span "Create" at bounding box center [376, 207] width 24 height 11
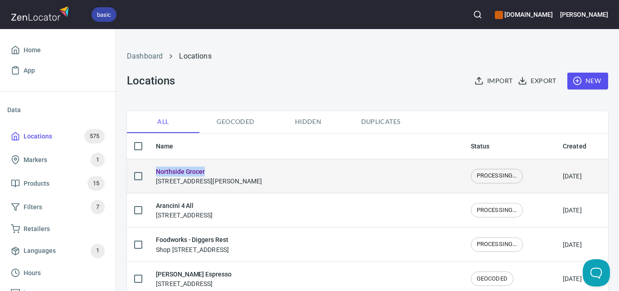
drag, startPoint x: 228, startPoint y: 168, endPoint x: 154, endPoint y: 168, distance: 74.4
click at [154, 168] on td "Northside Grocer [STREET_ADDRESS][PERSON_NAME]" at bounding box center [306, 176] width 315 height 34
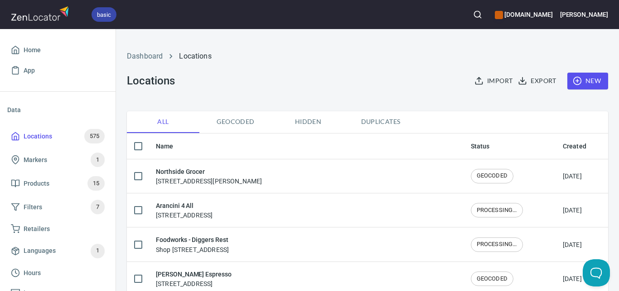
click at [574, 81] on icon "button" at bounding box center [577, 80] width 9 height 9
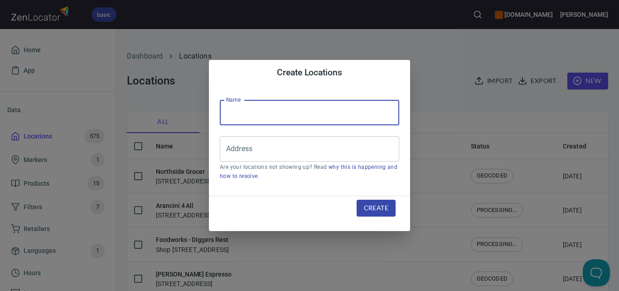
click at [288, 111] on input "text" at bounding box center [310, 112] width 180 height 25
paste input "Naau Coffee"
type input "Naau Coffee"
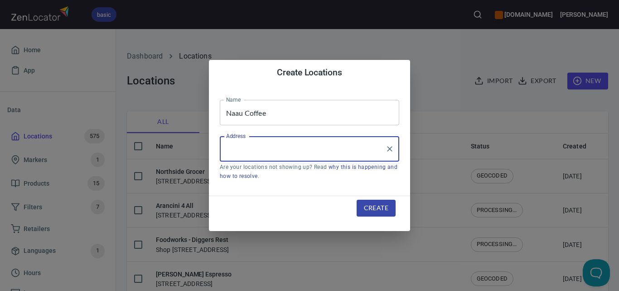
click at [258, 156] on input "Address" at bounding box center [303, 148] width 158 height 17
paste input "[STREET_ADDRESS][PERSON_NAME]"
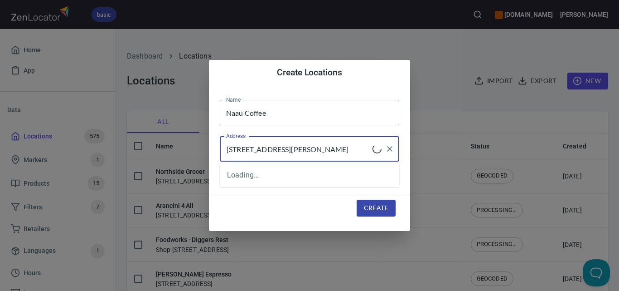
type input "[STREET_ADDRESS][PERSON_NAME]"
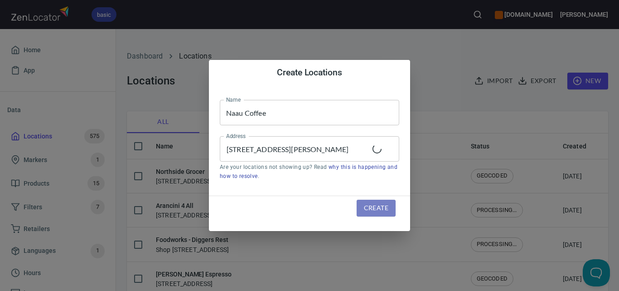
click at [384, 208] on span "Create" at bounding box center [376, 207] width 24 height 11
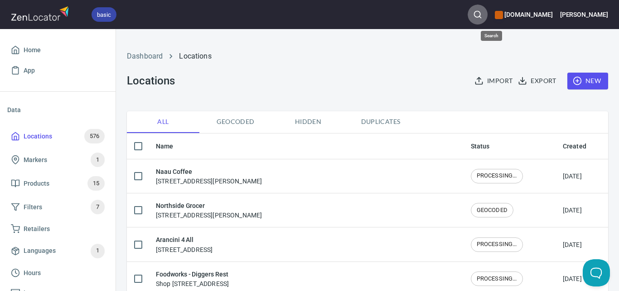
click at [483, 15] on icon "button" at bounding box center [477, 14] width 9 height 9
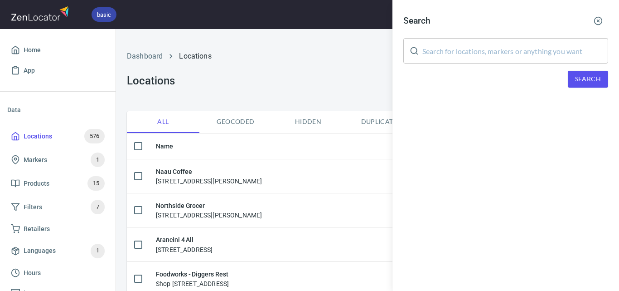
click at [545, 54] on input "text" at bounding box center [516, 50] width 186 height 25
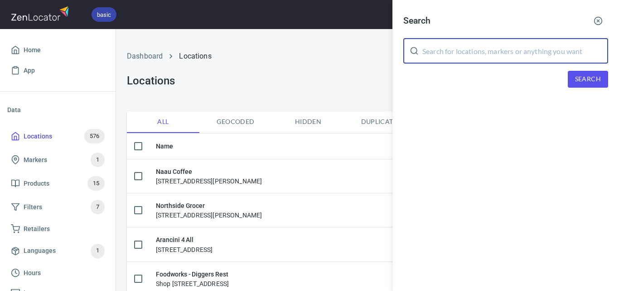
paste input "Four Pillars Gin"
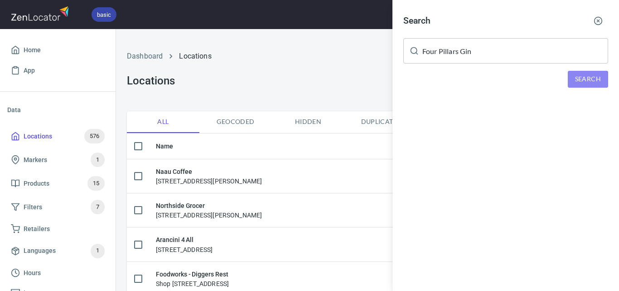
click at [579, 79] on span "Search" at bounding box center [588, 78] width 26 height 11
click at [448, 54] on input "Four Pillars Gin" at bounding box center [516, 50] width 186 height 25
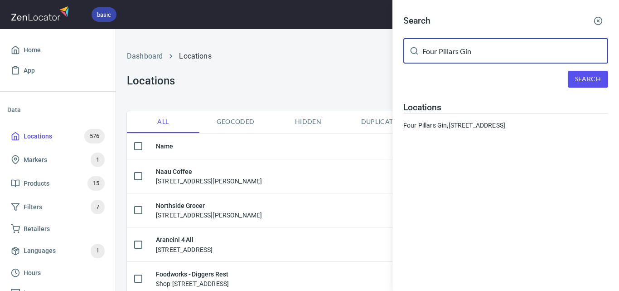
click at [448, 55] on input "Four Pillars Gin" at bounding box center [516, 50] width 186 height 25
click at [443, 55] on input "Four Pillars Gin" at bounding box center [516, 50] width 186 height 25
click at [442, 56] on input "Four Pillars Gin" at bounding box center [516, 50] width 186 height 25
click at [441, 55] on input "Four Pillars Gin" at bounding box center [516, 50] width 186 height 25
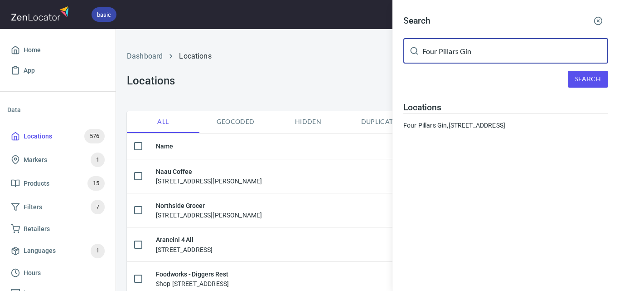
click at [445, 51] on input "Four Pillars Gin" at bounding box center [516, 50] width 186 height 25
click at [446, 50] on input "Four Pillars Gin" at bounding box center [516, 50] width 186 height 25
paste input "OKO Cafe"
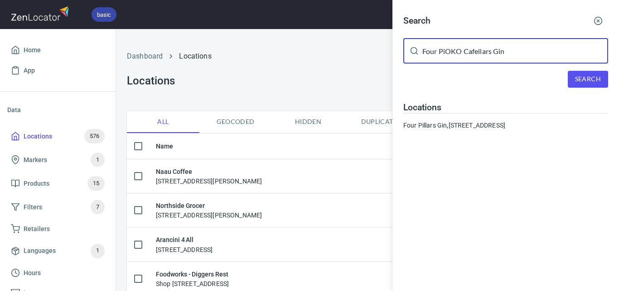
click at [439, 45] on input "Four PiOKO Cafellars Gin" at bounding box center [516, 50] width 186 height 25
click at [440, 45] on input "Four PiOKO Cafellars Gin" at bounding box center [516, 50] width 186 height 25
click at [441, 46] on input "Four PiOKO Cafellars Gin" at bounding box center [516, 50] width 186 height 25
click at [442, 49] on input "Four PiOKO Cafellars Gin" at bounding box center [516, 50] width 186 height 25
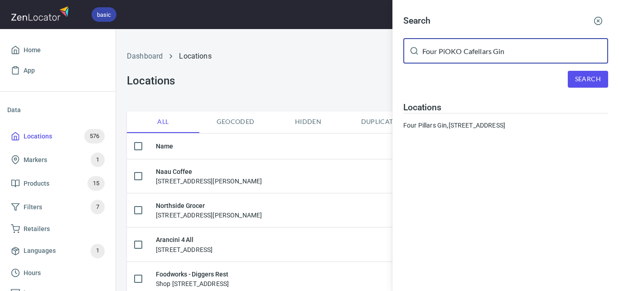
click at [442, 49] on input "Four PiOKO Cafellars Gin" at bounding box center [516, 50] width 186 height 25
paste input "OKO Cafe"
click at [595, 78] on span "Search" at bounding box center [588, 78] width 26 height 11
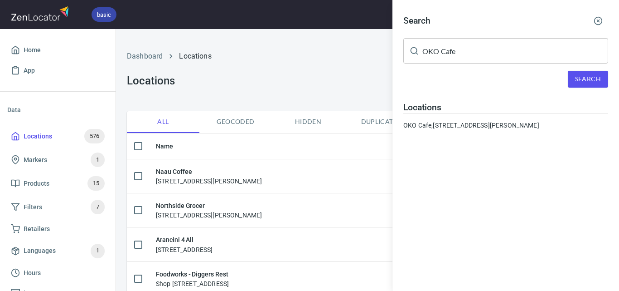
click at [459, 50] on input "OKO Cafe" at bounding box center [516, 50] width 186 height 25
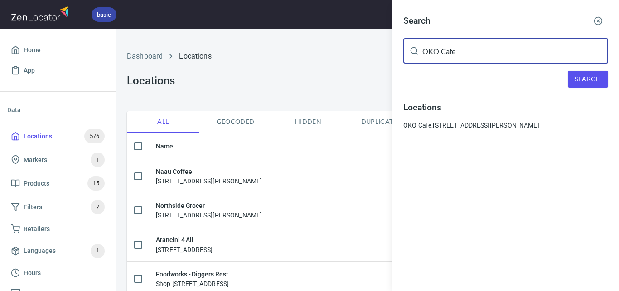
click at [459, 50] on input "OKO Cafe" at bounding box center [516, 50] width 186 height 25
click at [460, 48] on input "OKO Cafe" at bounding box center [516, 50] width 186 height 25
paste input "[GEOGRAPHIC_DATA]"
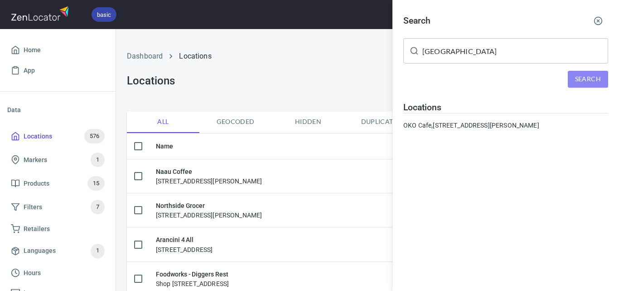
click at [574, 76] on button "Search" at bounding box center [588, 79] width 40 height 17
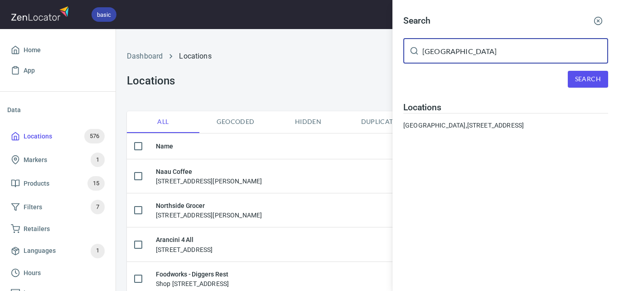
click at [435, 56] on input "[GEOGRAPHIC_DATA]" at bounding box center [516, 50] width 186 height 25
click at [435, 57] on input "[GEOGRAPHIC_DATA]" at bounding box center [516, 50] width 186 height 25
click at [434, 57] on input "[GEOGRAPHIC_DATA]" at bounding box center [516, 50] width 186 height 25
click at [507, 50] on input "[GEOGRAPHIC_DATA]" at bounding box center [516, 50] width 186 height 25
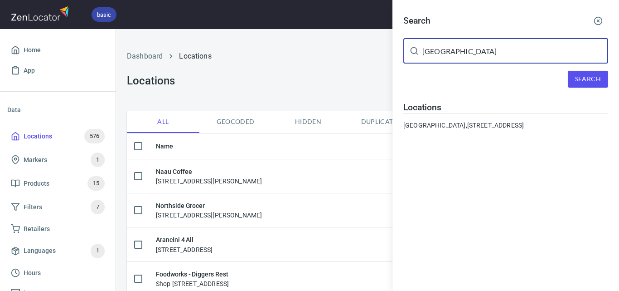
click at [507, 50] on input "[GEOGRAPHIC_DATA]" at bounding box center [516, 50] width 186 height 25
paste input "Good Daze Gelato"
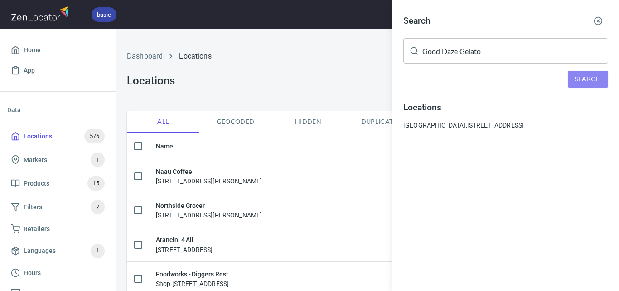
click at [585, 78] on span "Search" at bounding box center [588, 78] width 26 height 11
click at [461, 54] on input "Good Daze Gelato" at bounding box center [516, 50] width 186 height 25
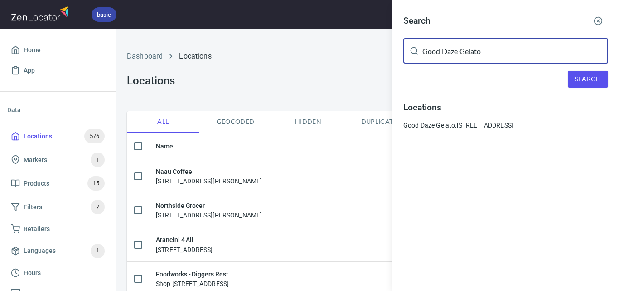
click at [460, 53] on input "Good Daze Gelato" at bounding box center [516, 50] width 186 height 25
click at [459, 54] on input "Good Daze Gelato" at bounding box center [516, 50] width 186 height 25
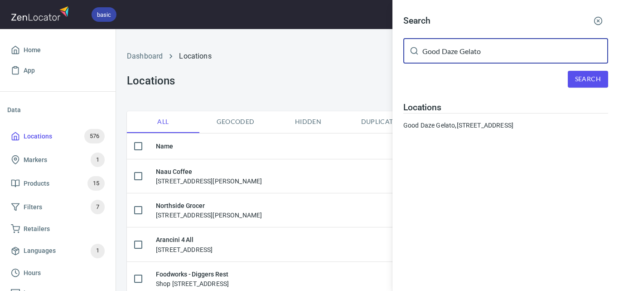
click at [459, 54] on input "Good Daze Gelato" at bounding box center [516, 50] width 186 height 25
paste input "Boccaccio Cellars / [PERSON_NAME]"
type input "Boccaccio Cellars / [PERSON_NAME]"
click at [590, 76] on span "Search" at bounding box center [588, 78] width 26 height 11
